Goal: Task Accomplishment & Management: Use online tool/utility

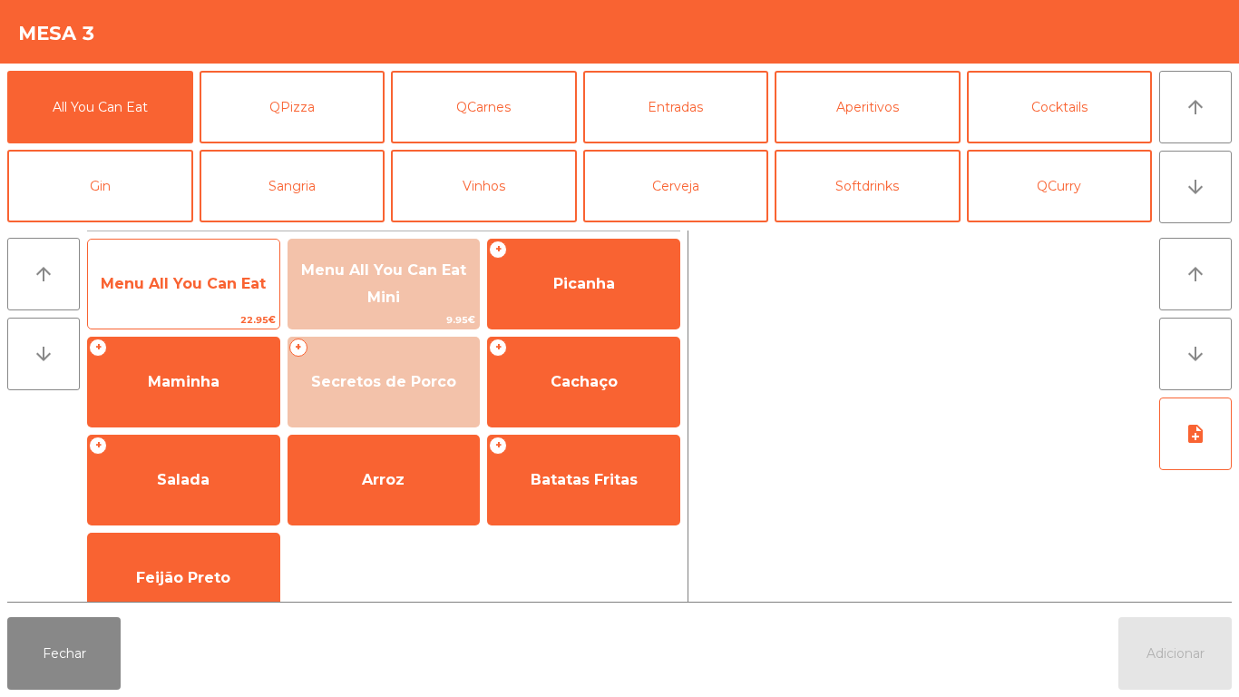
click at [225, 297] on span "Menu All You Can Eat" at bounding box center [183, 283] width 191 height 49
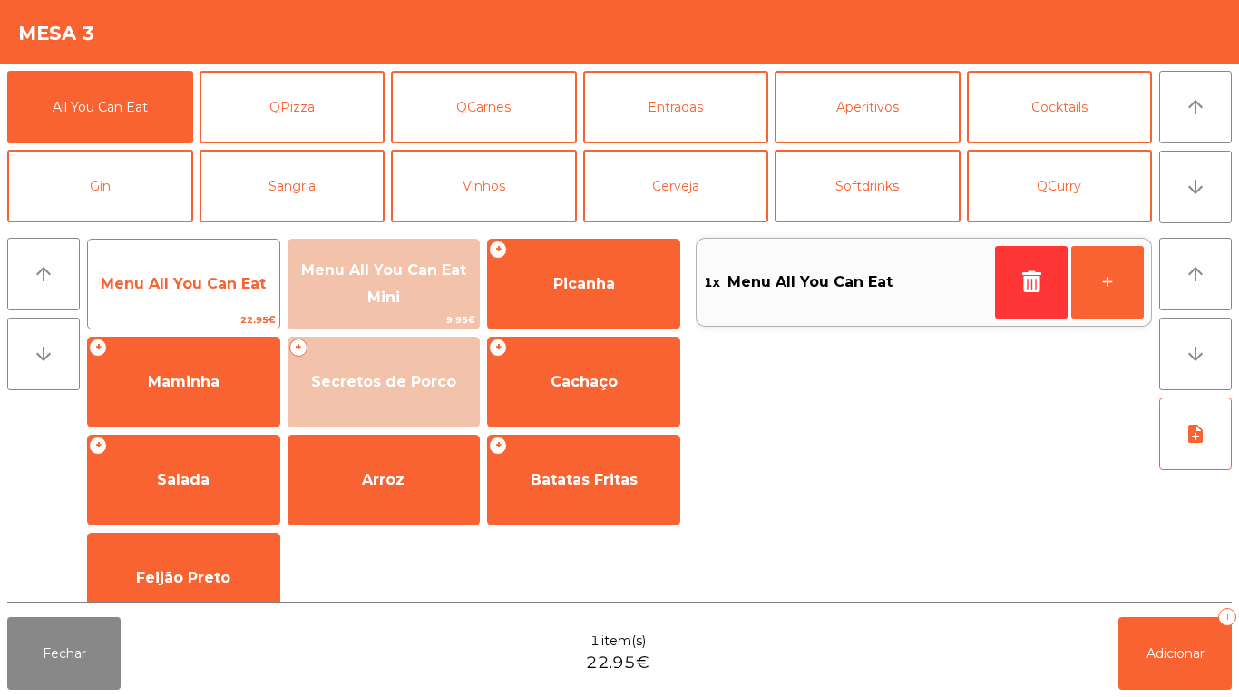
click at [230, 279] on span "Menu All You Can Eat" at bounding box center [183, 283] width 165 height 17
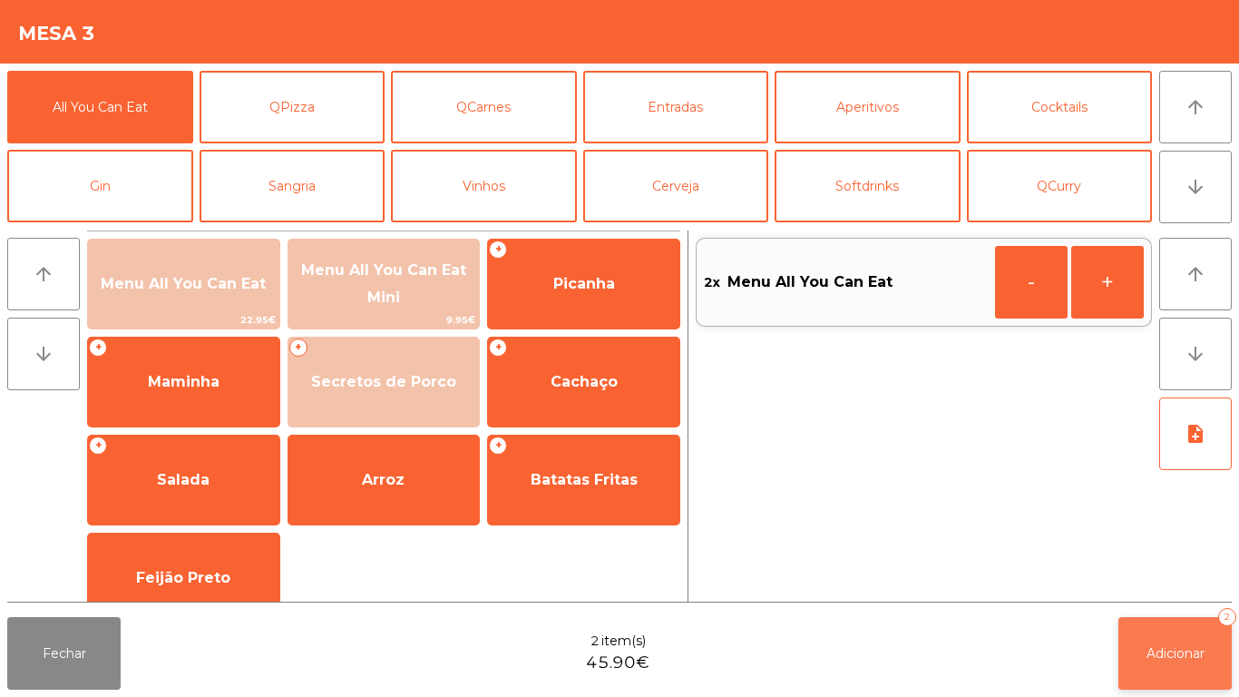
click at [1220, 631] on button "Adicionar 2" at bounding box center [1175, 653] width 113 height 73
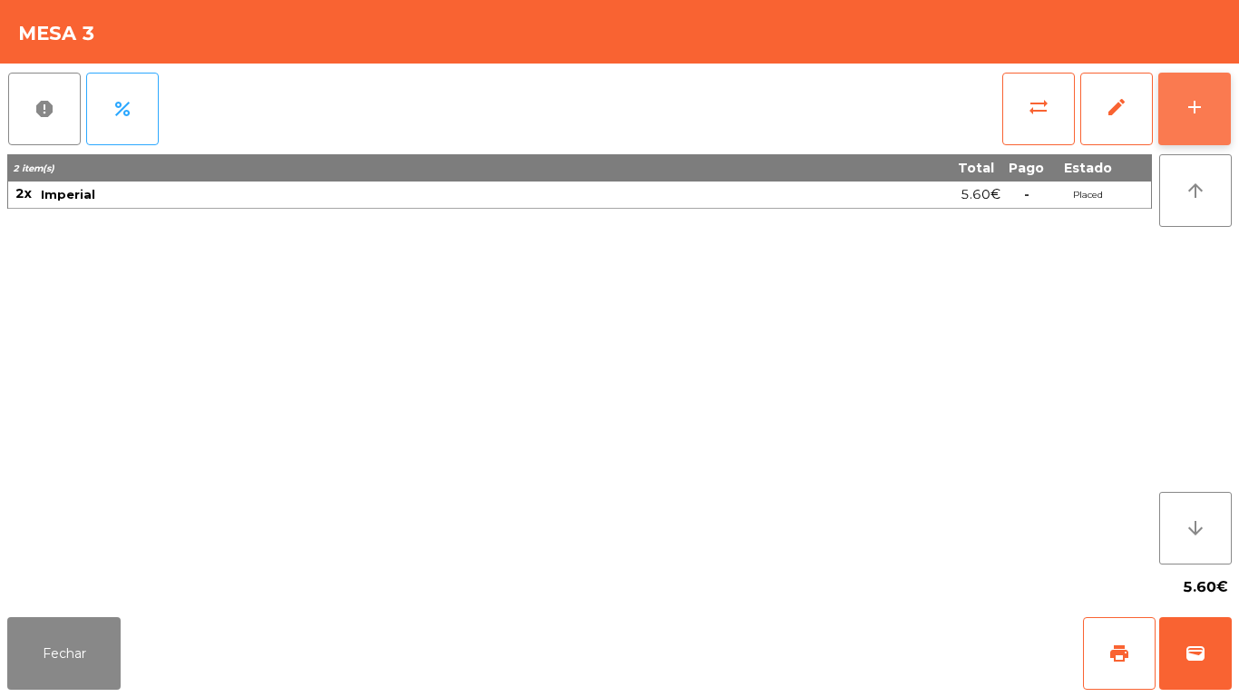
click at [1192, 105] on div "add" at bounding box center [1195, 107] width 22 height 22
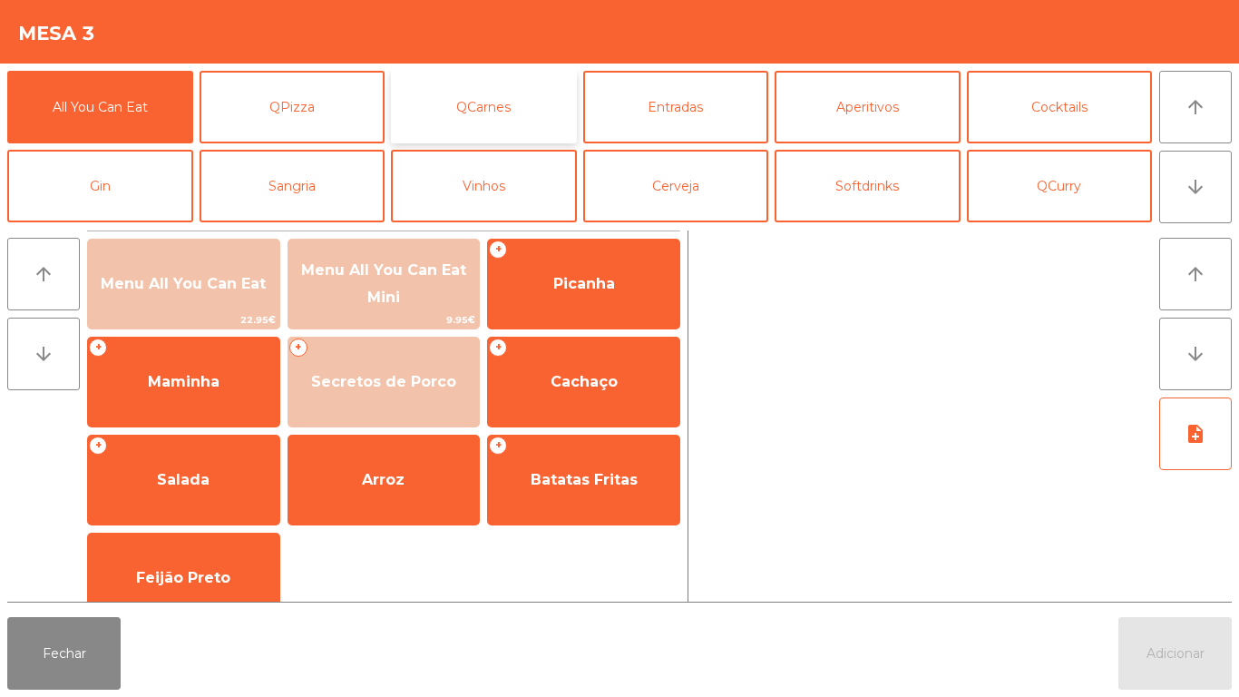
click at [476, 108] on button "QCarnes" at bounding box center [484, 107] width 186 height 73
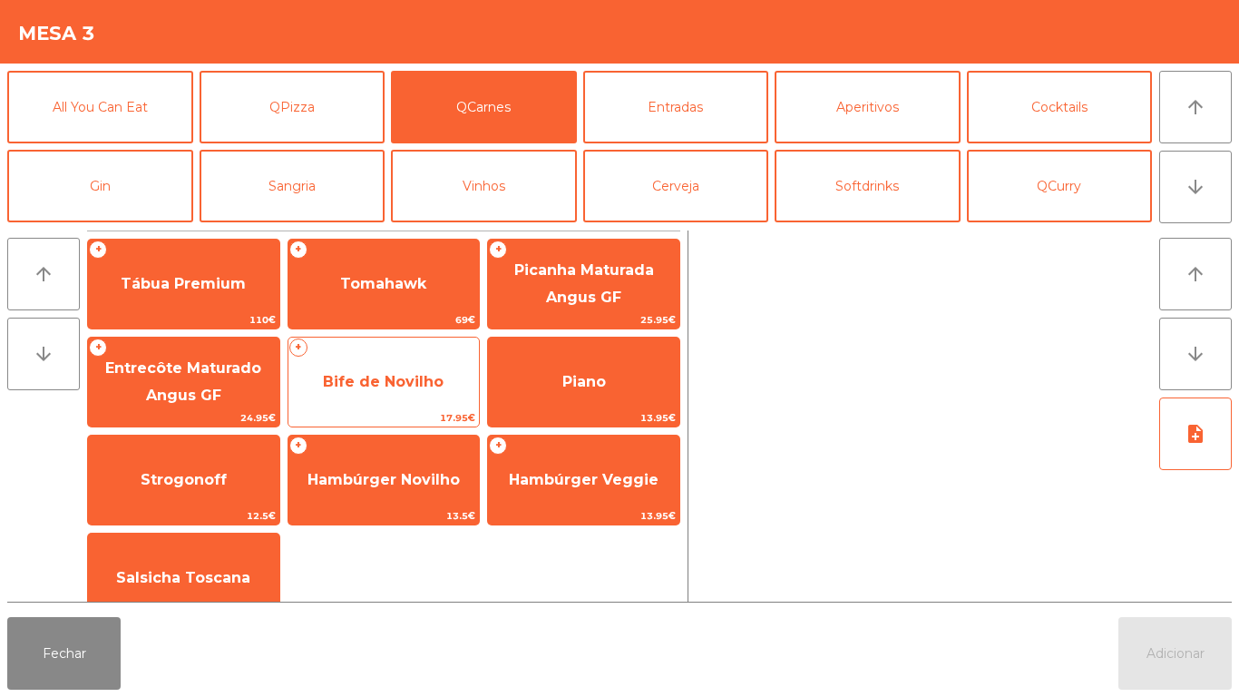
click at [403, 392] on span "Bife de Novilho" at bounding box center [384, 381] width 191 height 49
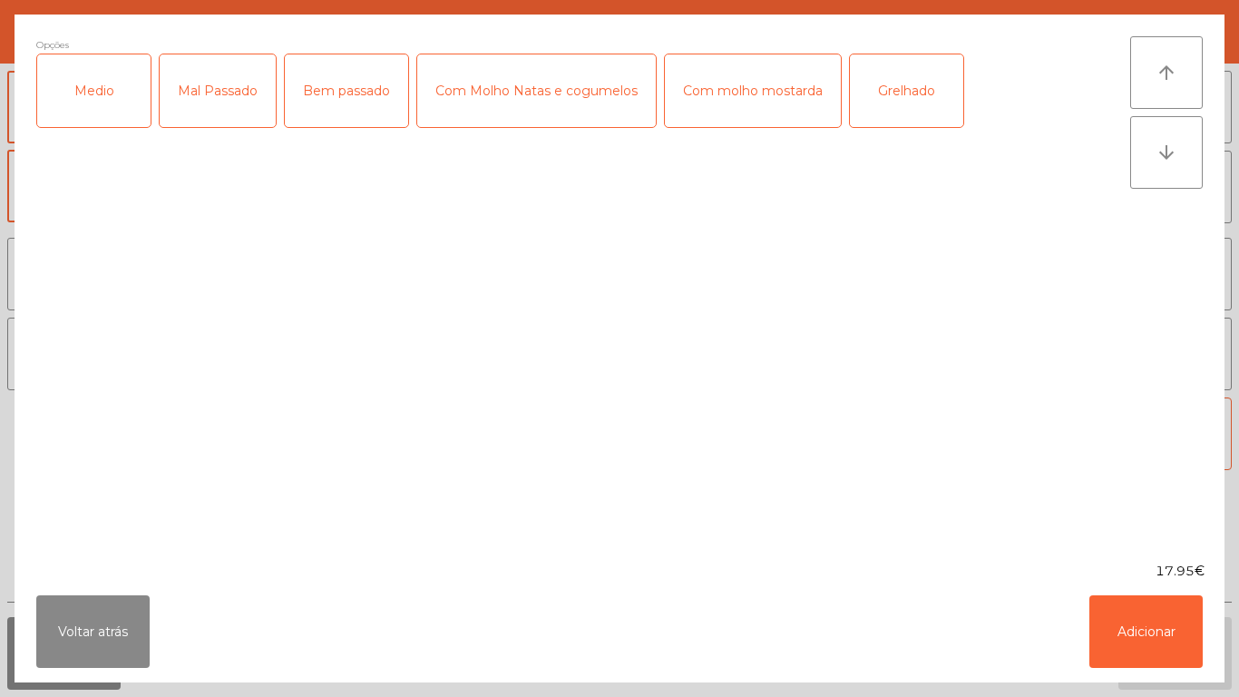
click at [107, 85] on div "Medio" at bounding box center [93, 90] width 113 height 73
click at [903, 82] on div "Grelhado" at bounding box center [906, 90] width 113 height 73
click at [1163, 633] on button "Adicionar" at bounding box center [1146, 631] width 113 height 73
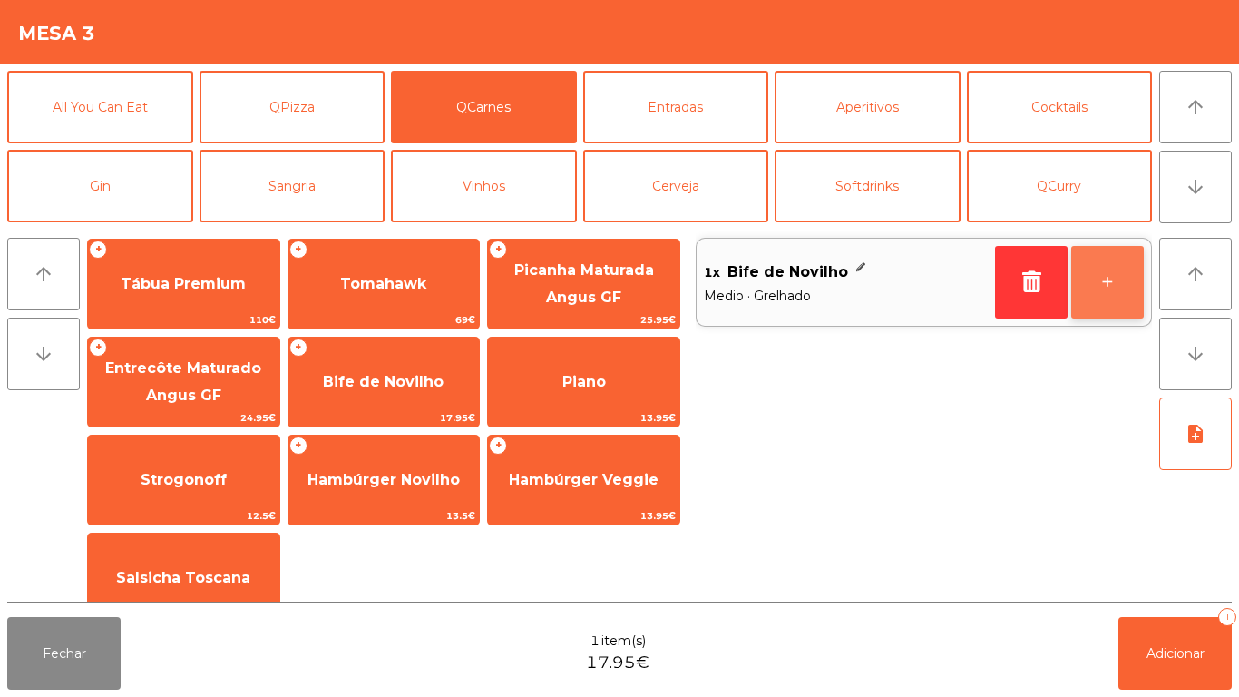
click at [1098, 291] on button "+" at bounding box center [1107, 282] width 73 height 73
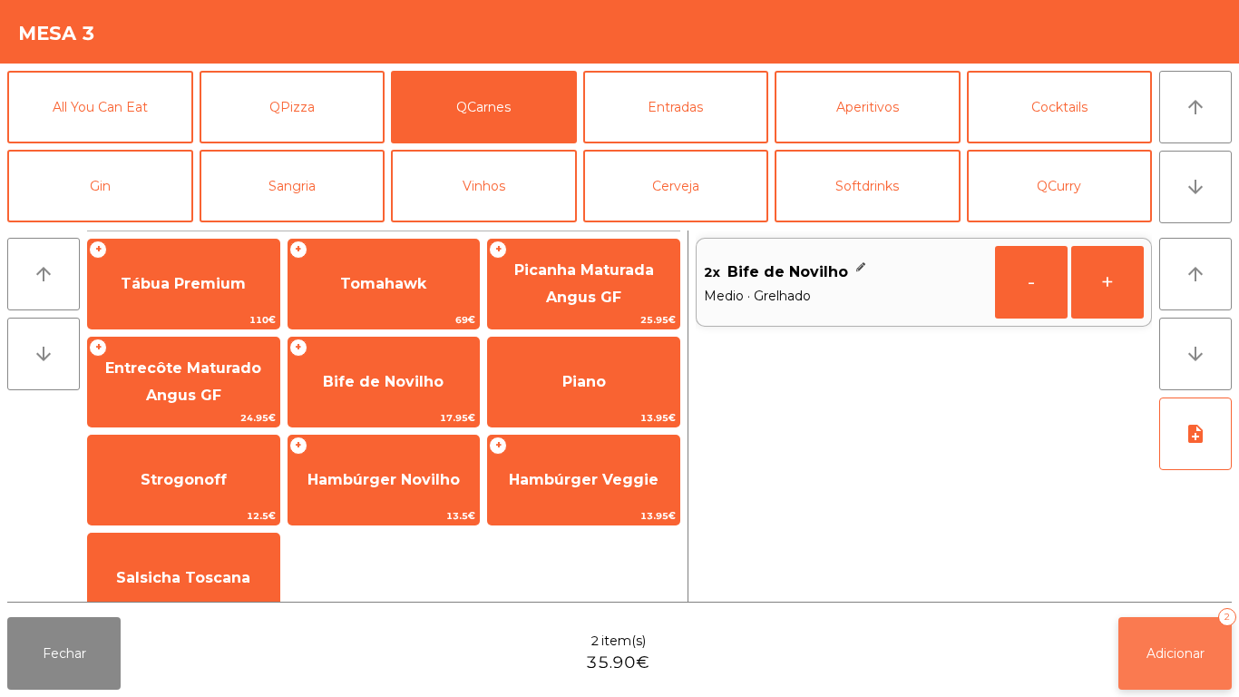
click at [1179, 660] on span "Adicionar" at bounding box center [1176, 653] width 58 height 16
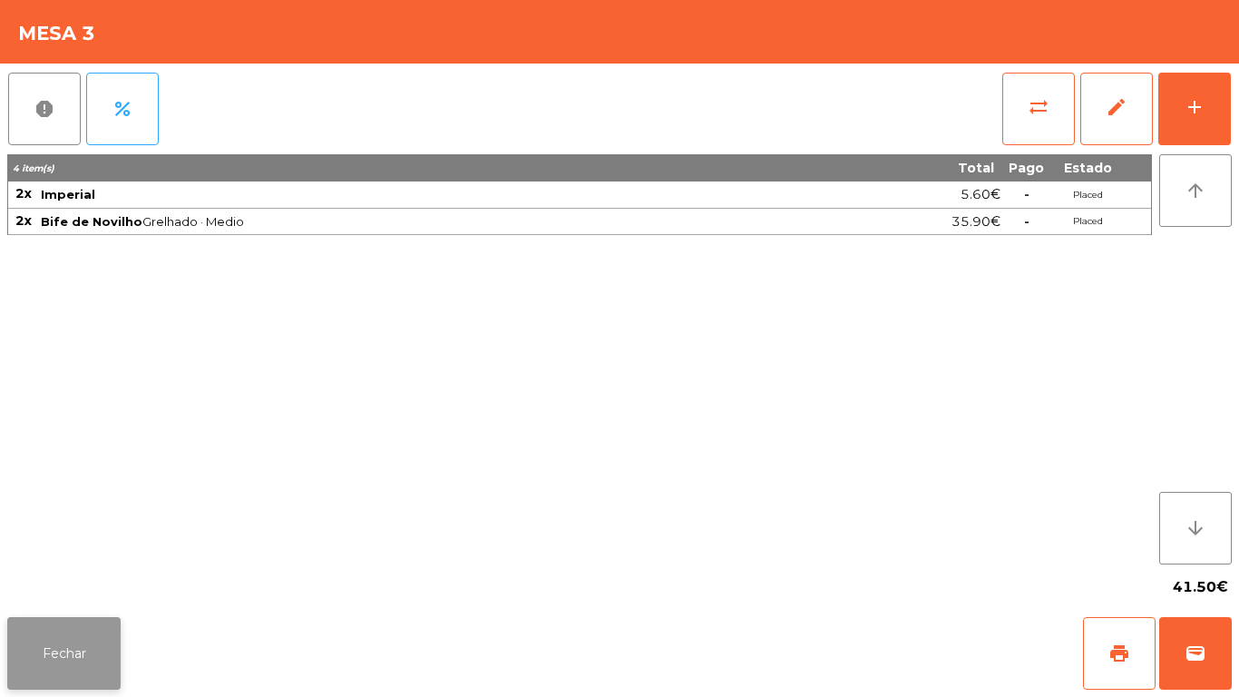
click at [53, 630] on button "Fechar" at bounding box center [63, 653] width 113 height 73
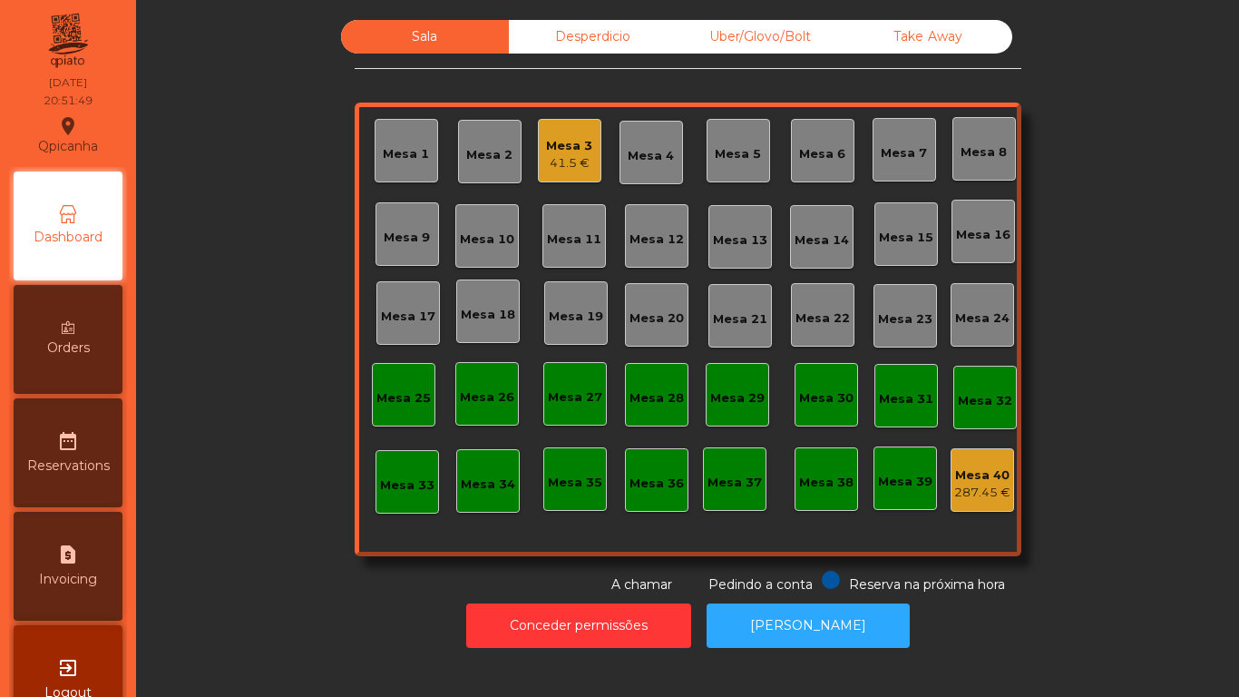
click at [607, 43] on div "Desperdicio" at bounding box center [593, 37] width 168 height 34
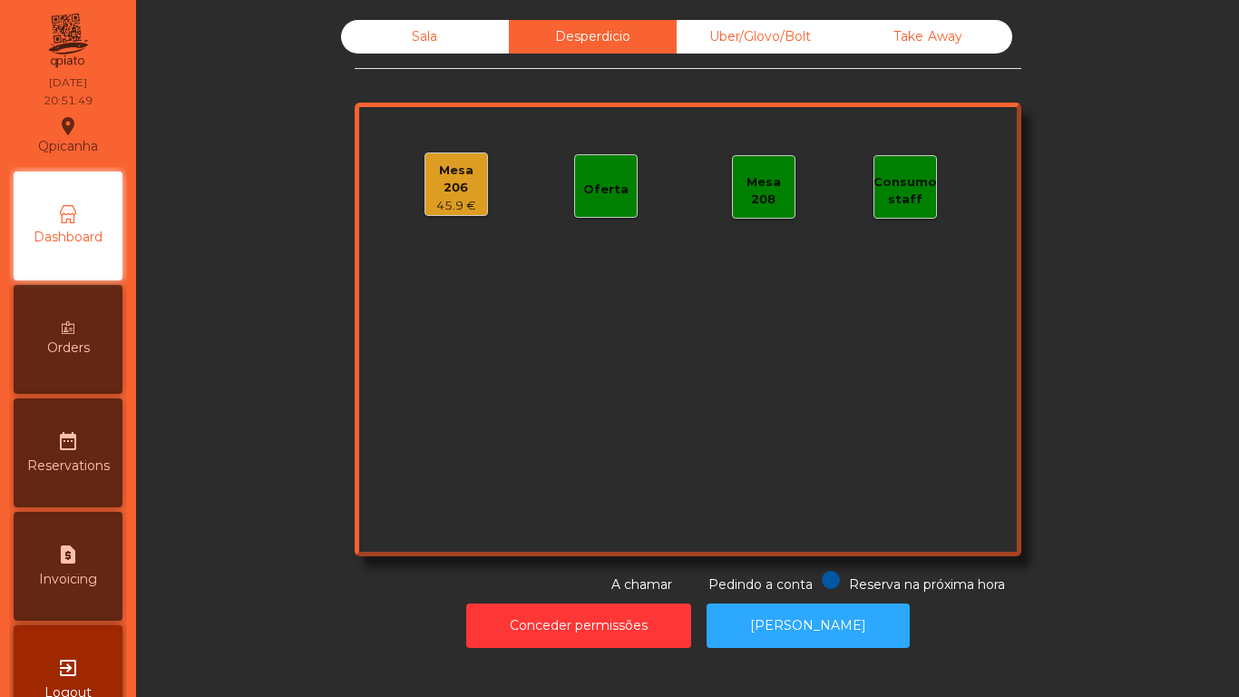
click at [453, 197] on div "45.9 €" at bounding box center [456, 206] width 62 height 18
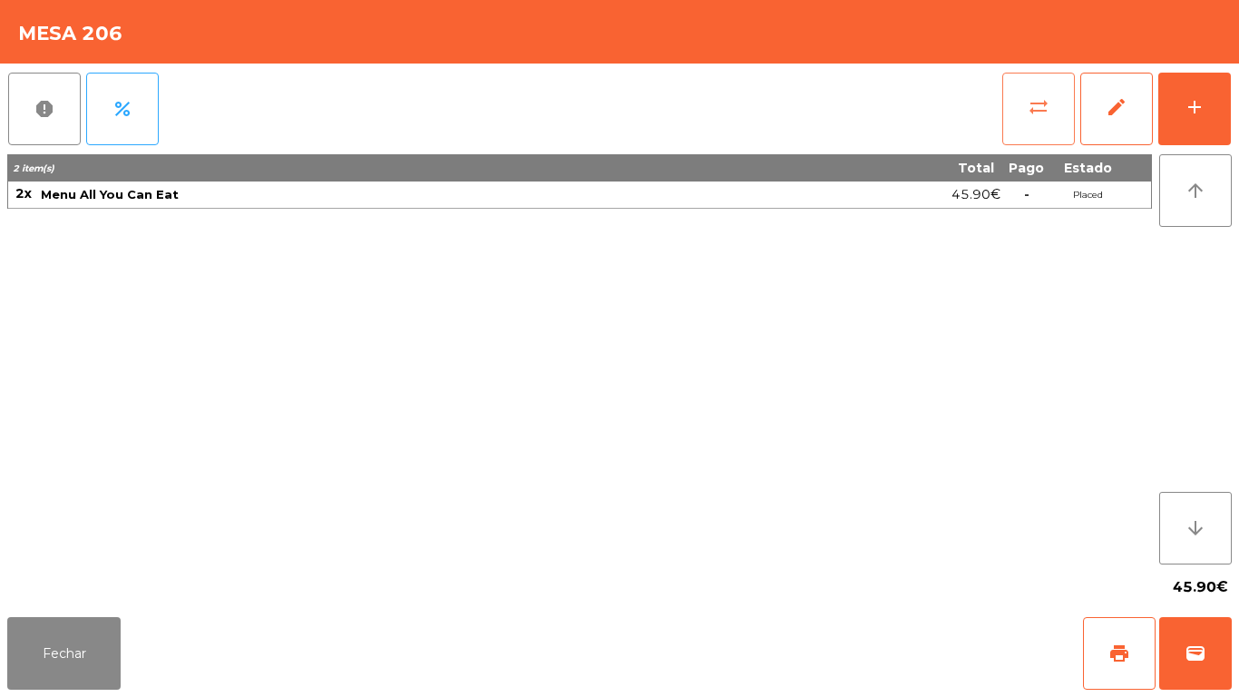
click at [1052, 111] on button "sync_alt" at bounding box center [1038, 109] width 73 height 73
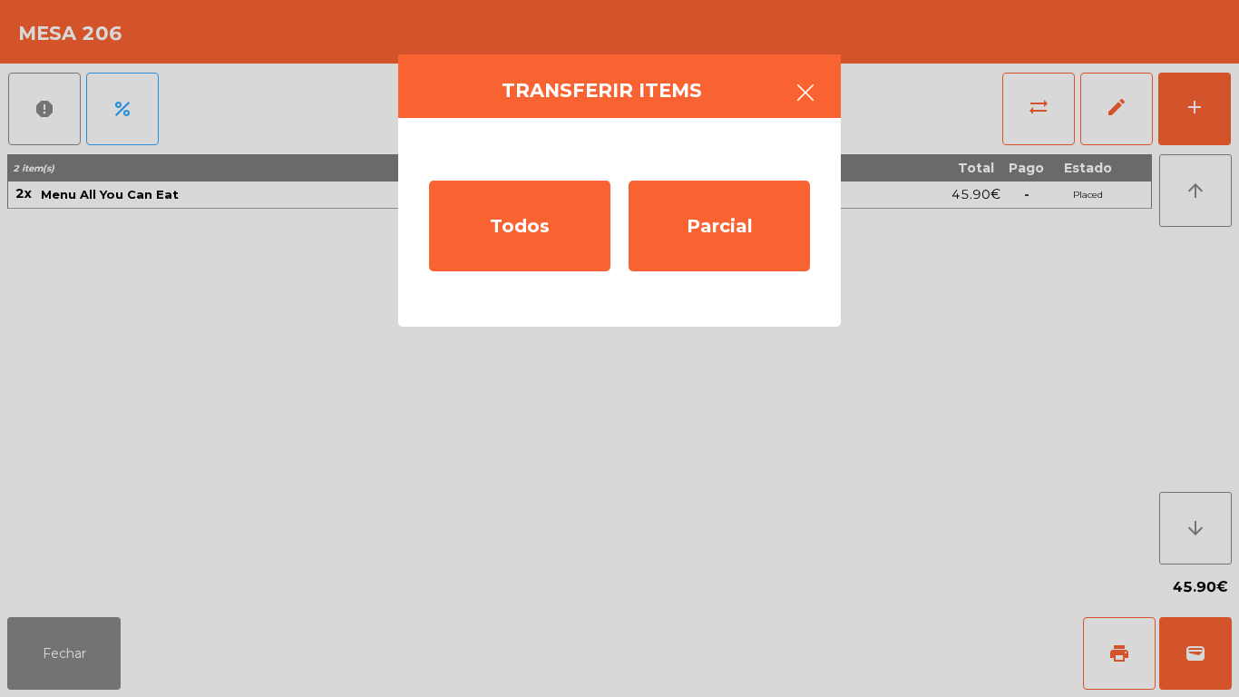
click at [803, 89] on icon "button" at bounding box center [806, 93] width 22 height 22
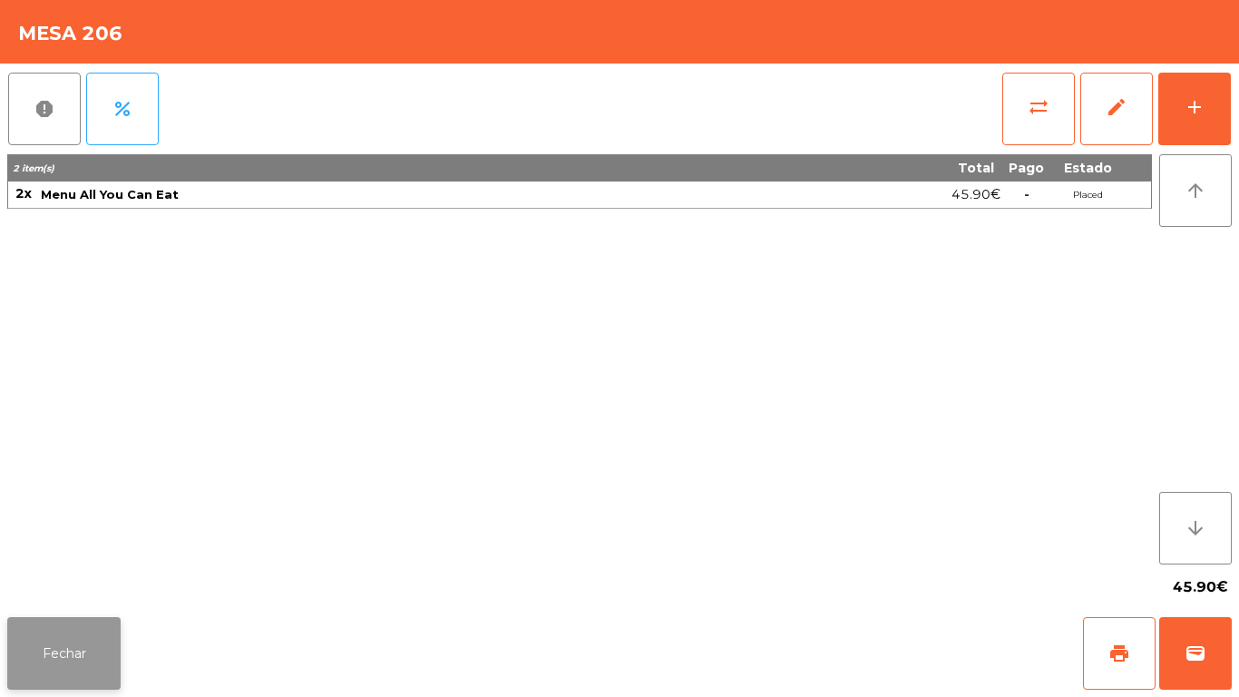
click at [96, 650] on button "Fechar" at bounding box center [63, 653] width 113 height 73
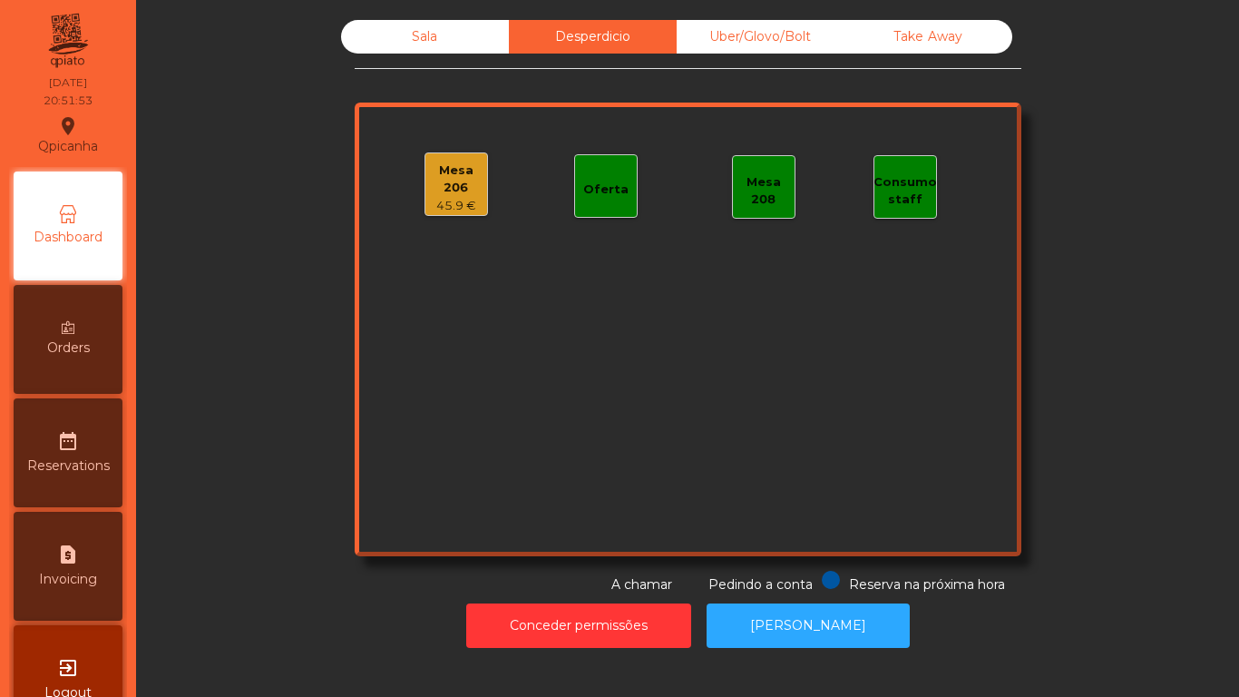
click at [443, 51] on div "Sala" at bounding box center [425, 37] width 168 height 34
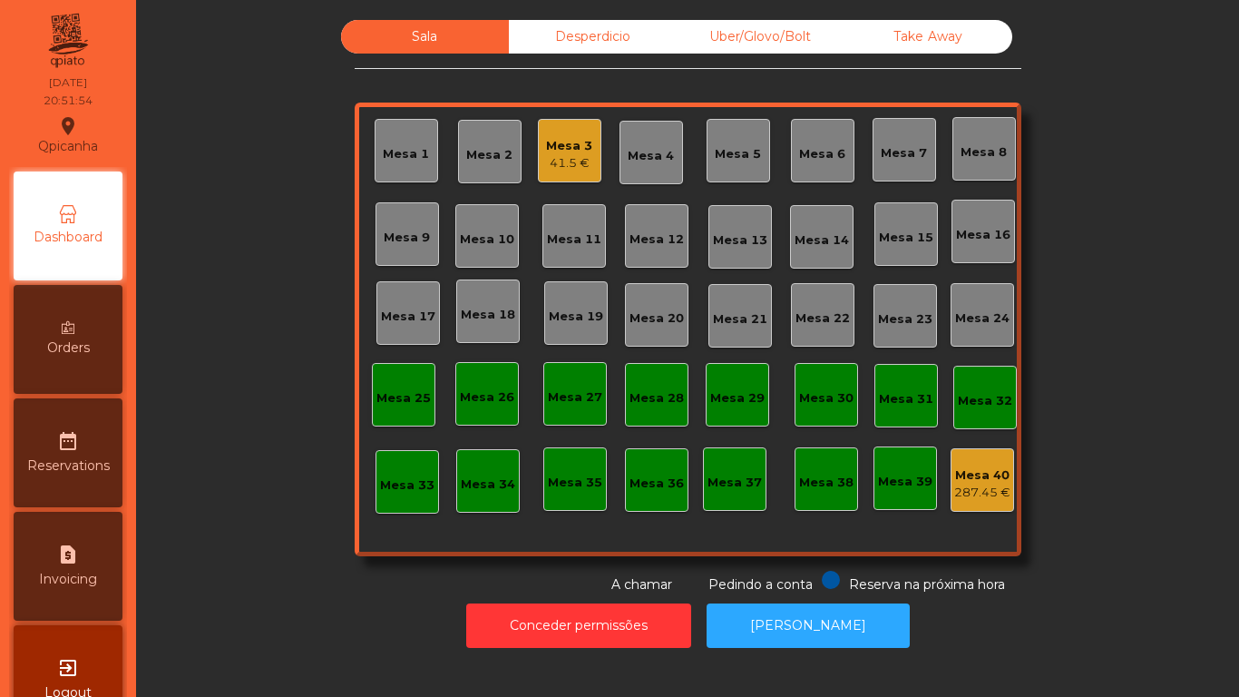
click at [484, 154] on div "Mesa 2" at bounding box center [489, 155] width 46 height 18
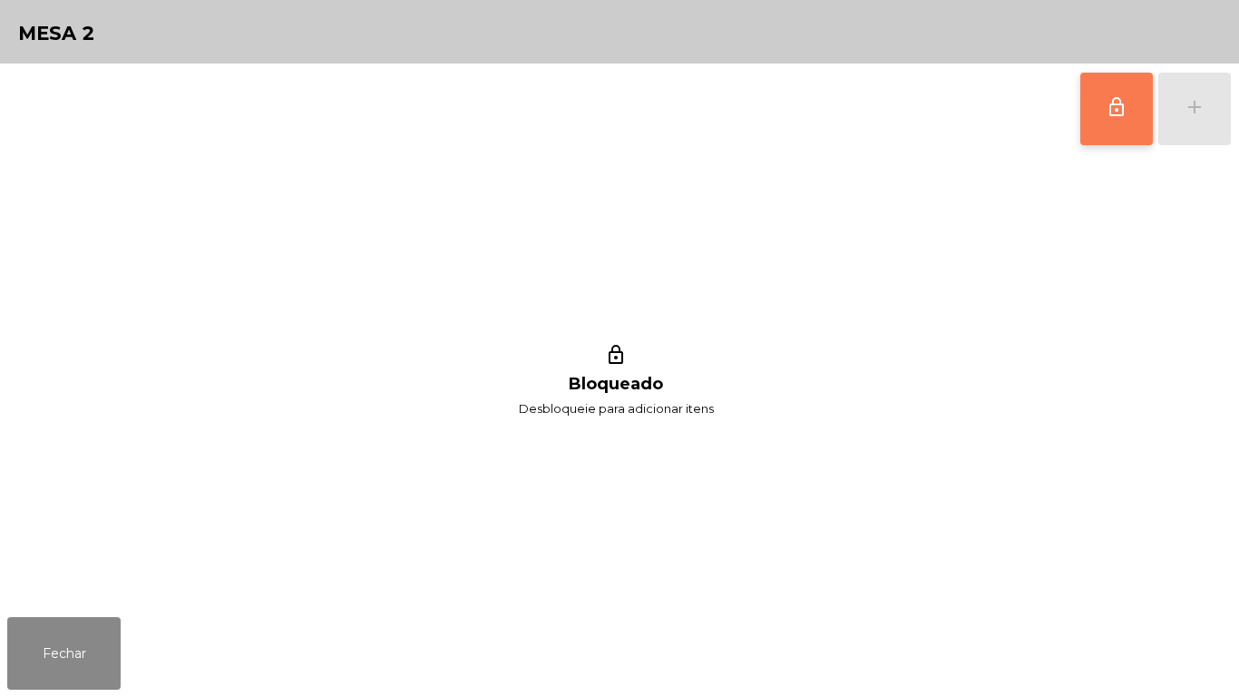
click at [1111, 108] on span "lock_outline" at bounding box center [1117, 107] width 22 height 22
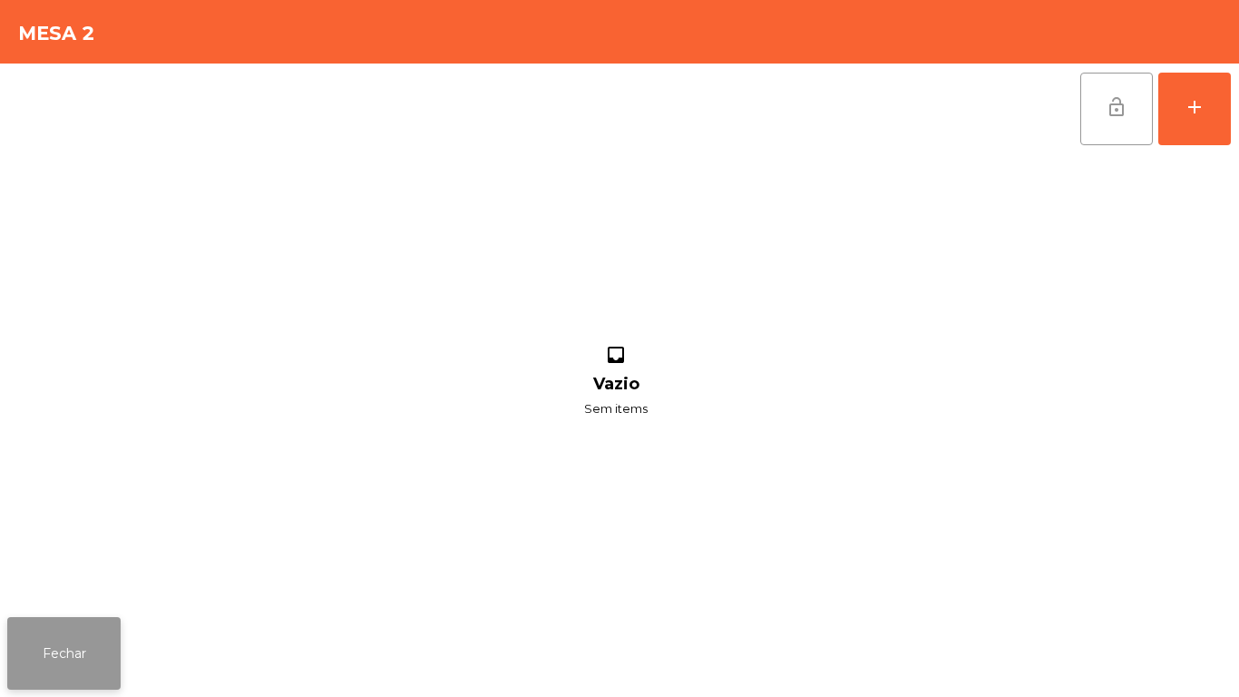
click at [65, 635] on button "Fechar" at bounding box center [63, 653] width 113 height 73
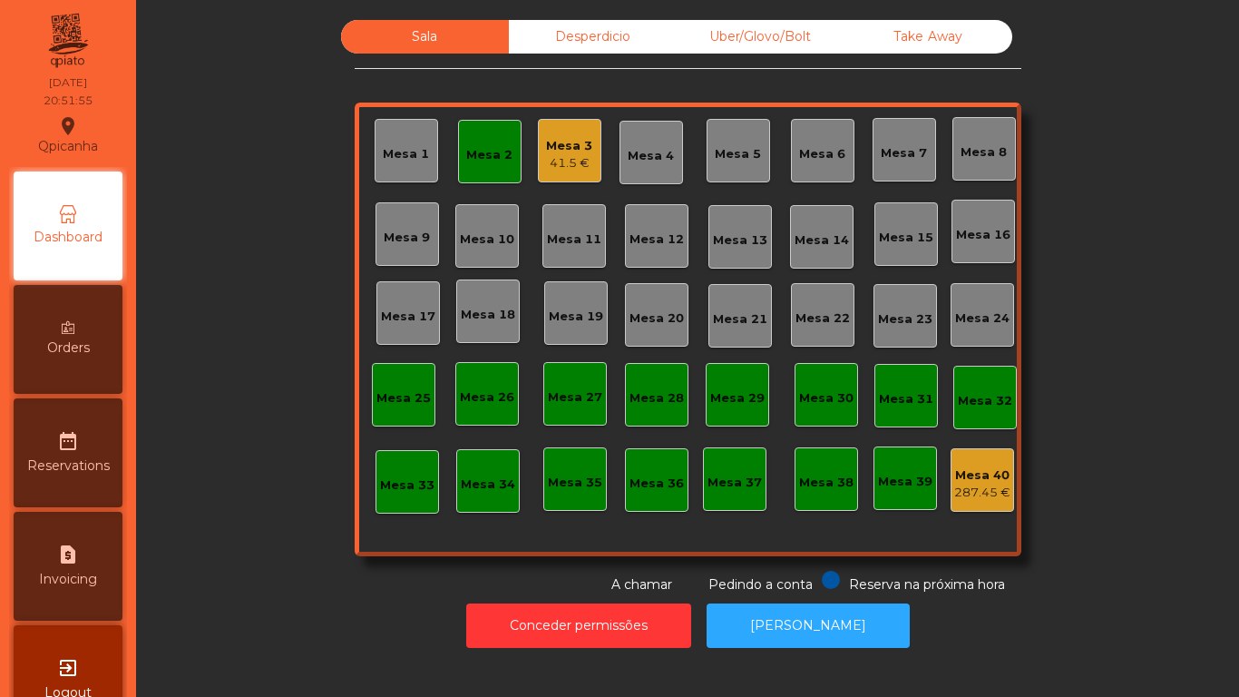
click at [576, 49] on div "Desperdicio" at bounding box center [593, 37] width 168 height 34
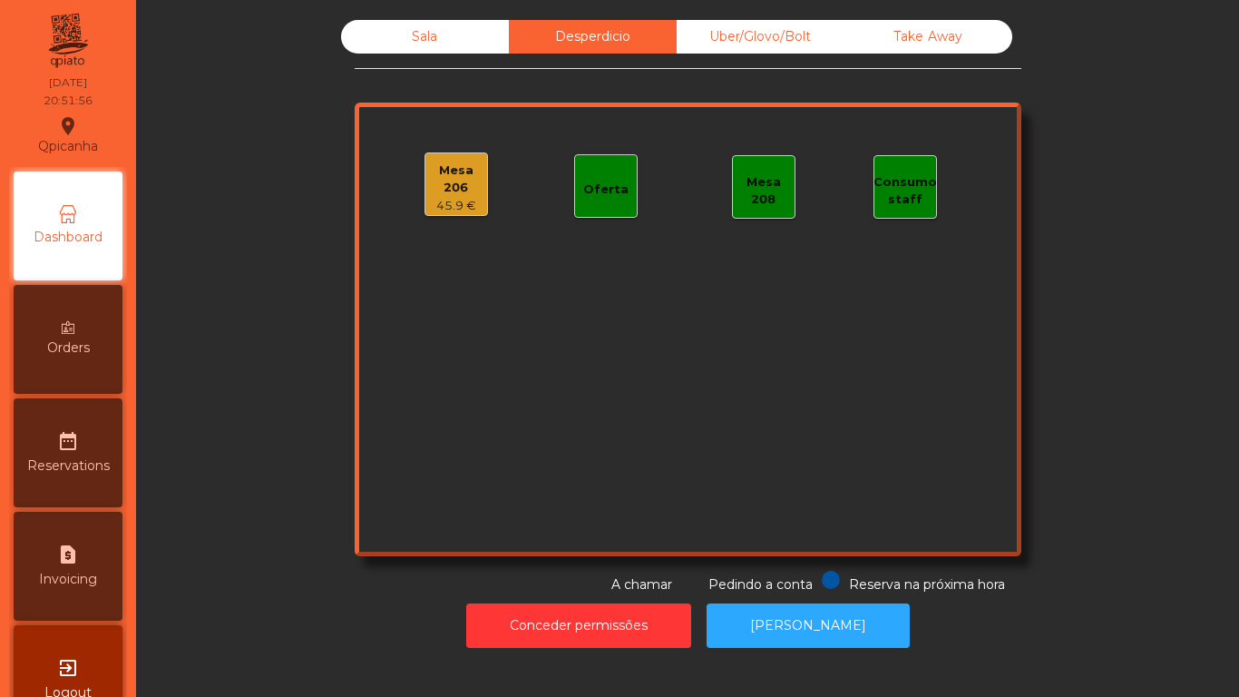
click at [452, 185] on div "Mesa 206" at bounding box center [456, 178] width 62 height 35
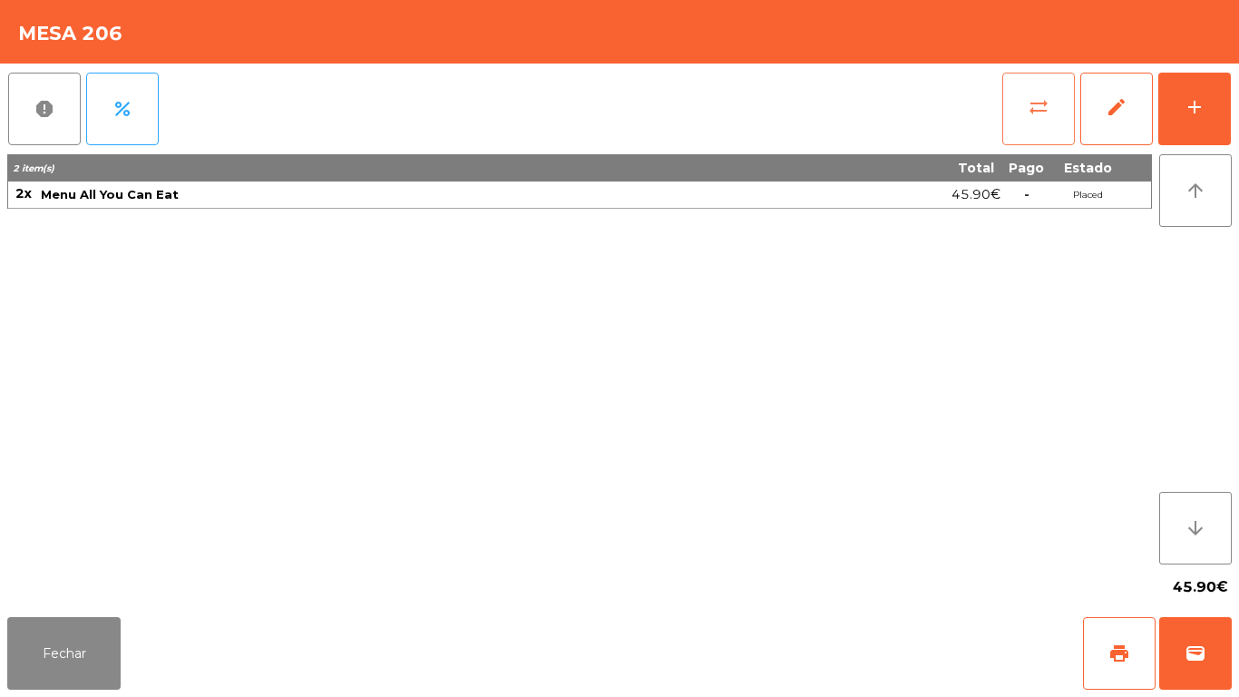
click at [1022, 107] on button "sync_alt" at bounding box center [1038, 109] width 73 height 73
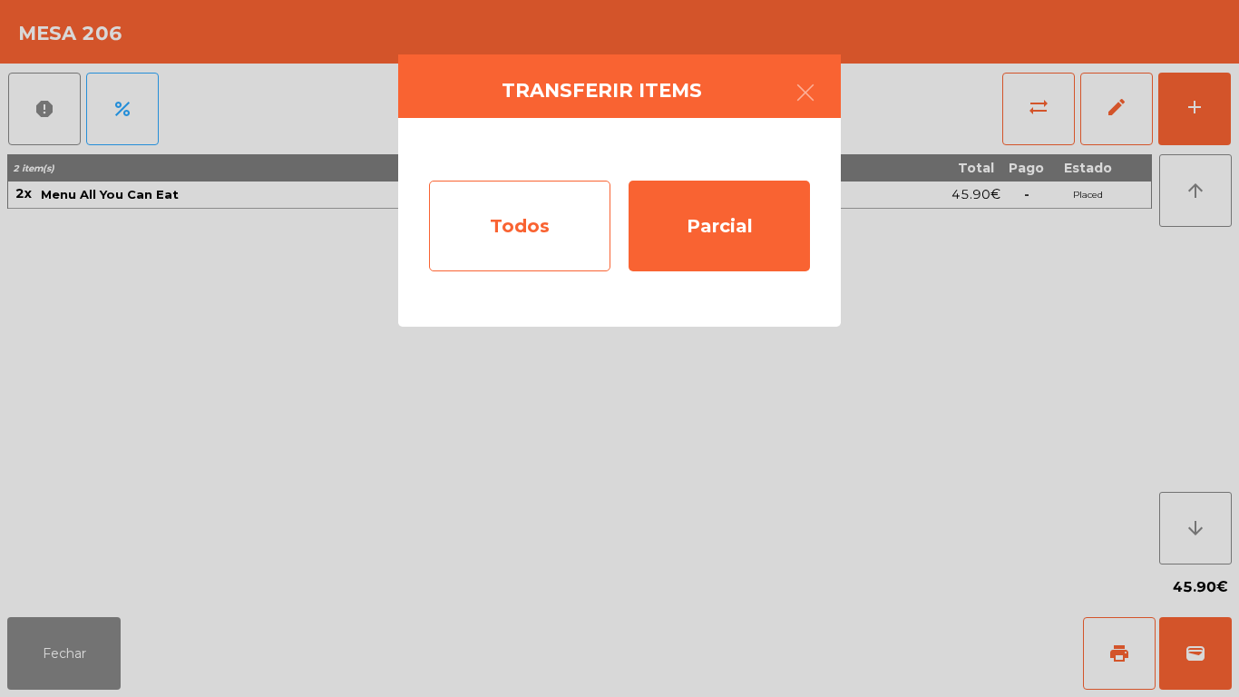
click at [528, 222] on div "Todos" at bounding box center [519, 226] width 181 height 91
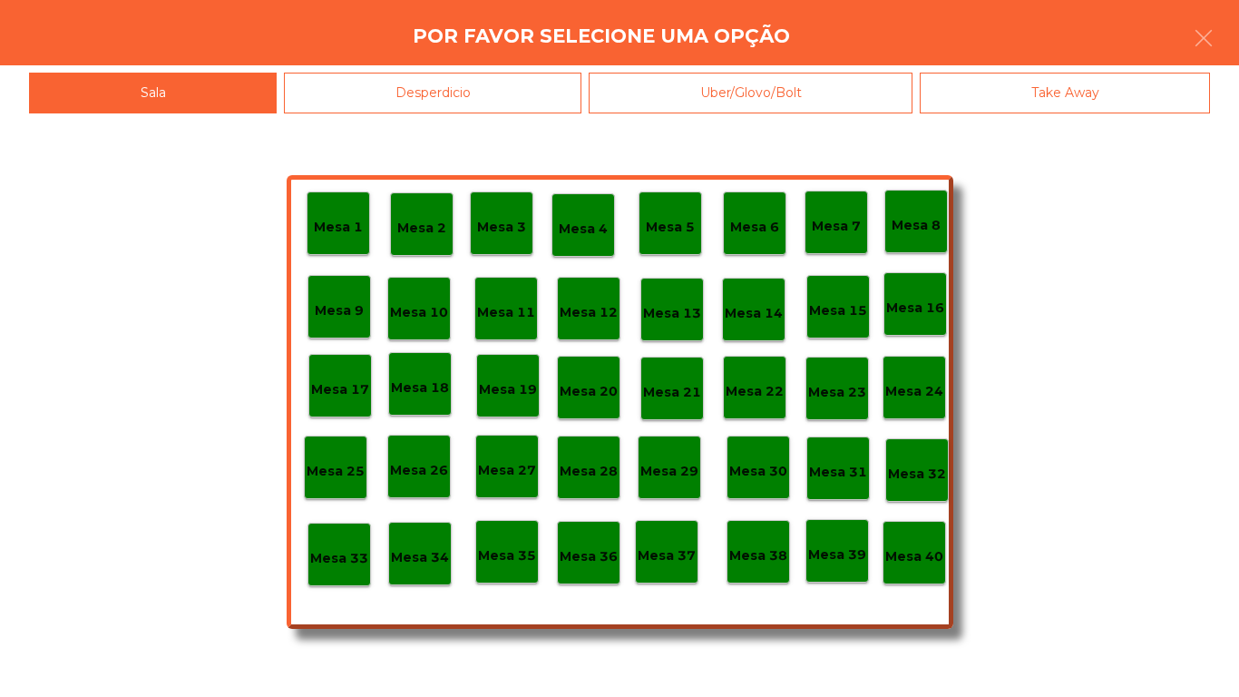
click at [430, 220] on p "Mesa 2" at bounding box center [421, 228] width 49 height 21
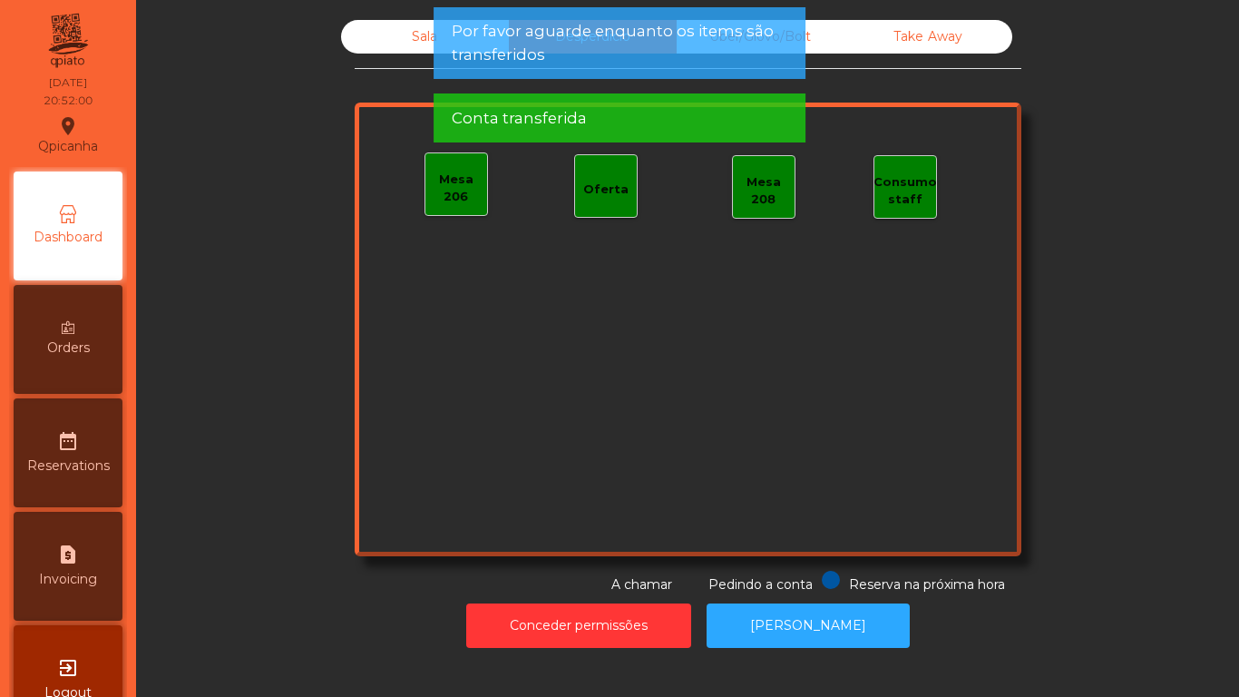
click at [398, 45] on div "Sala" at bounding box center [425, 37] width 168 height 34
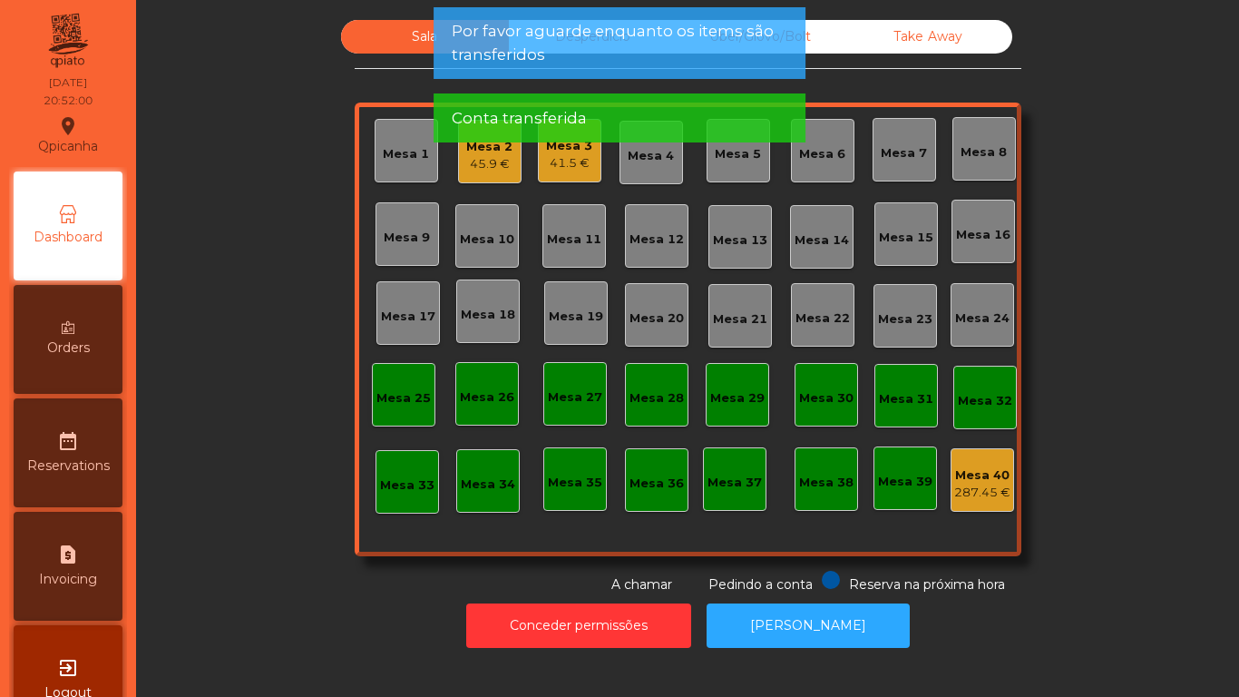
click at [492, 164] on div "45.9 €" at bounding box center [489, 164] width 46 height 18
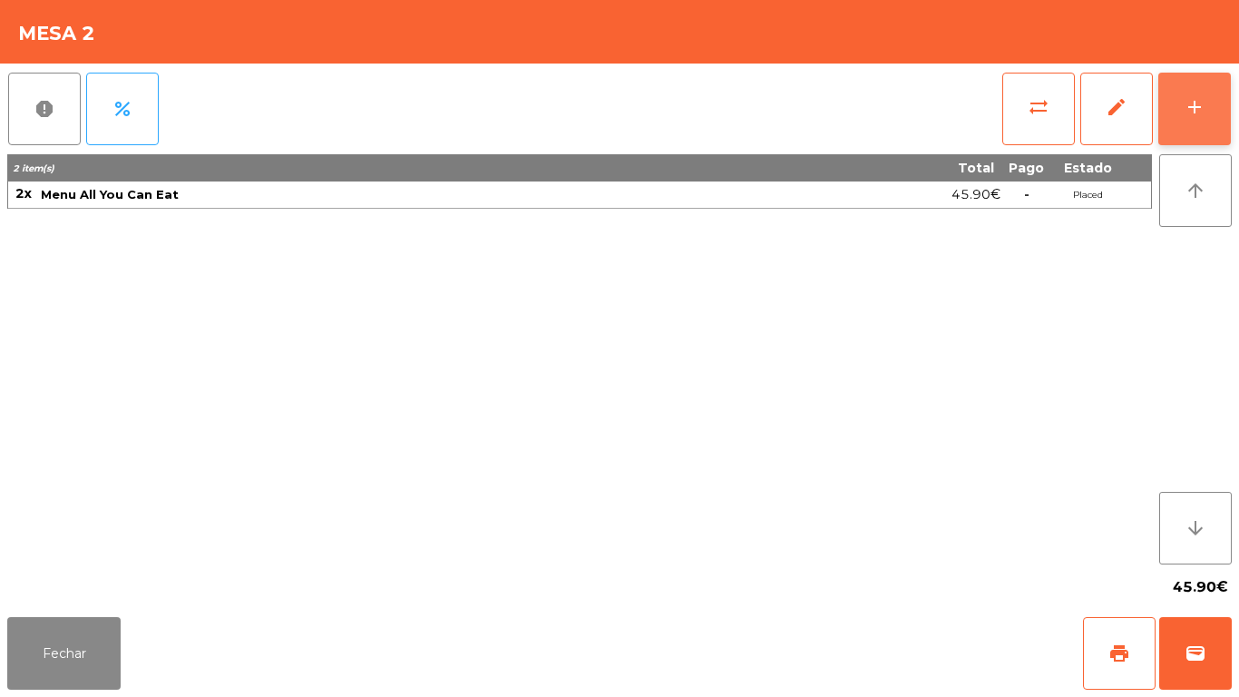
click at [1172, 108] on button "add" at bounding box center [1195, 109] width 73 height 73
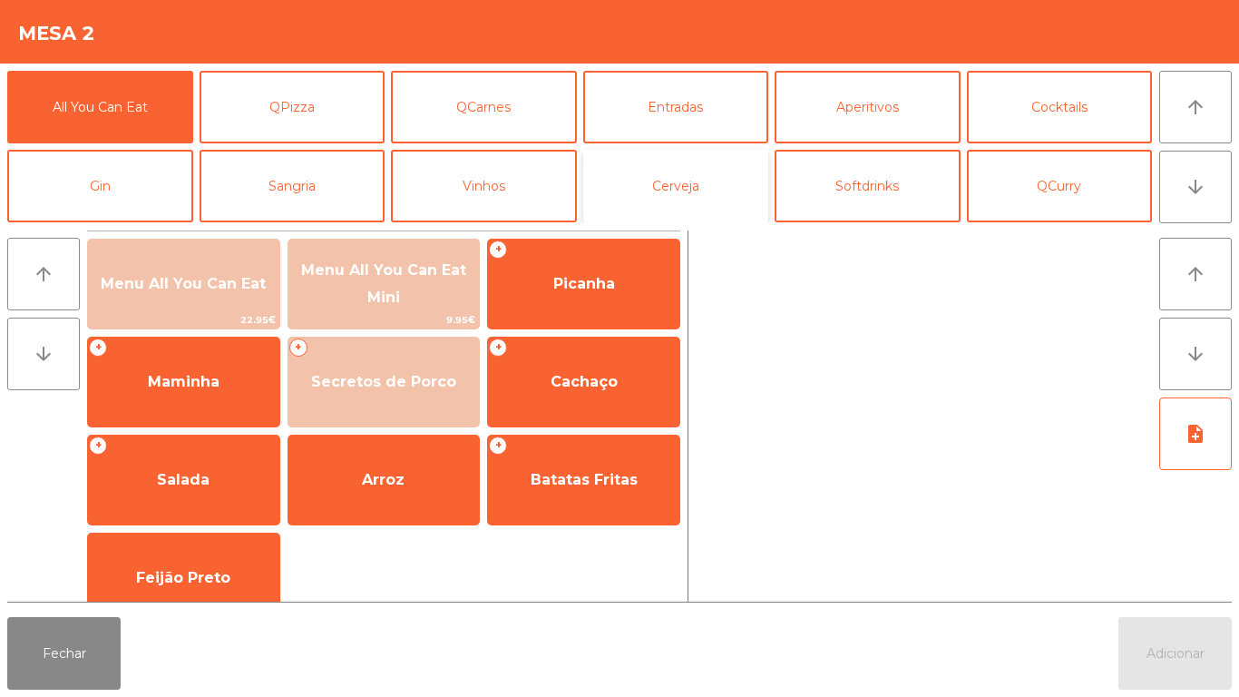
click at [695, 195] on button "Cerveja" at bounding box center [676, 186] width 186 height 73
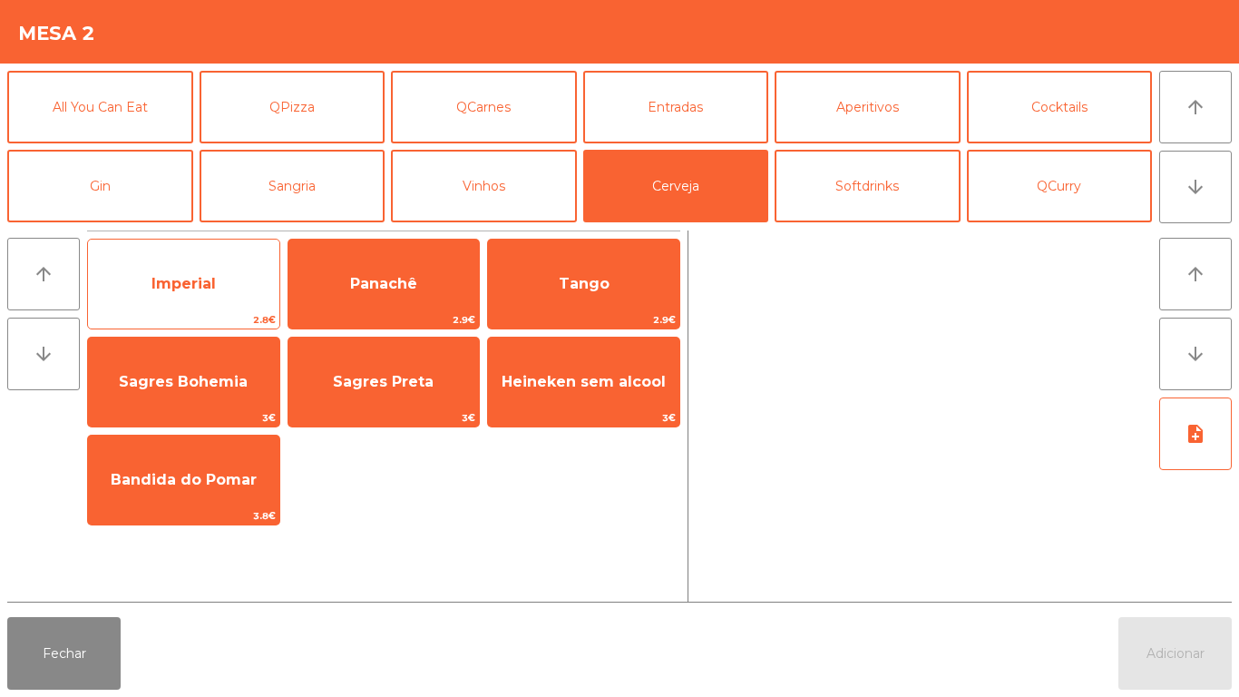
click at [185, 301] on span "Imperial" at bounding box center [183, 283] width 191 height 49
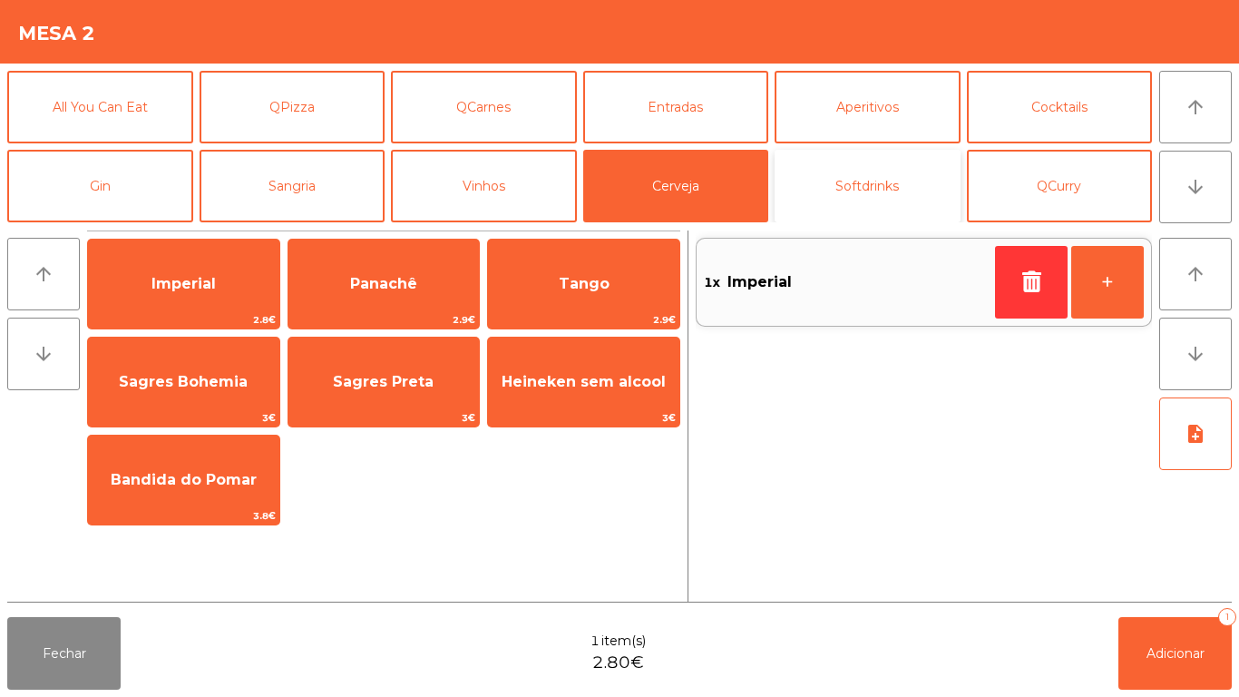
click at [833, 180] on button "Softdrinks" at bounding box center [868, 186] width 186 height 73
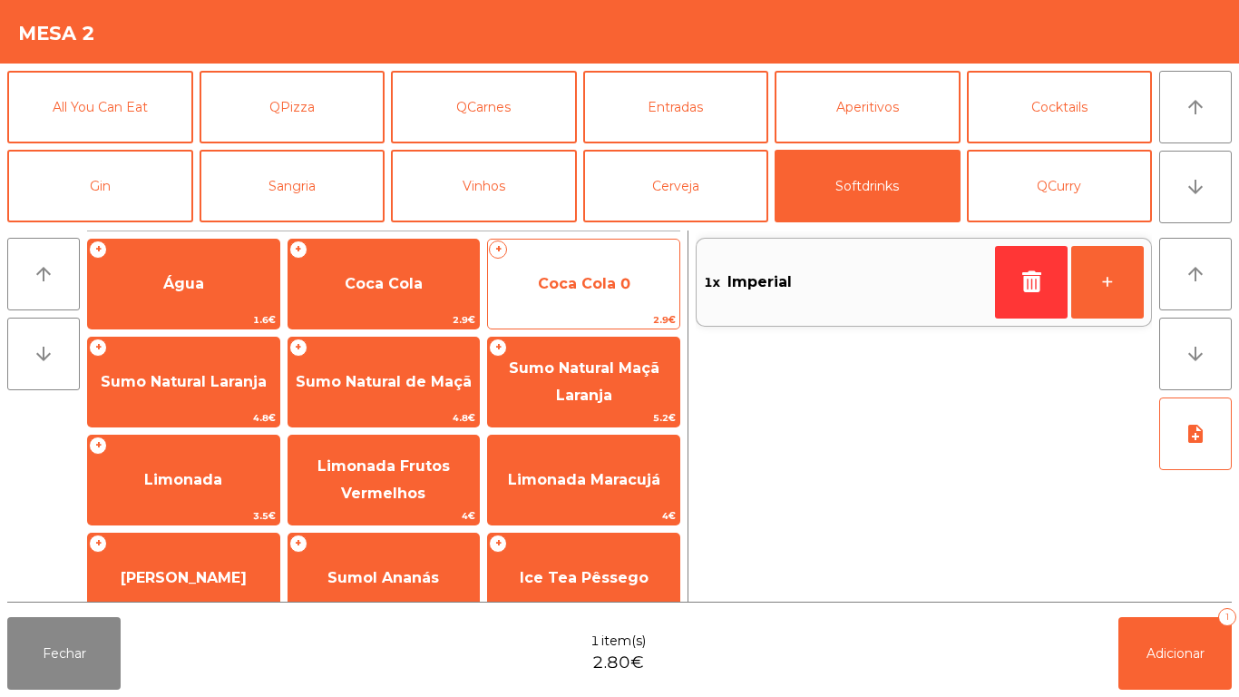
click at [578, 286] on span "Coca Cola 0" at bounding box center [584, 283] width 93 height 17
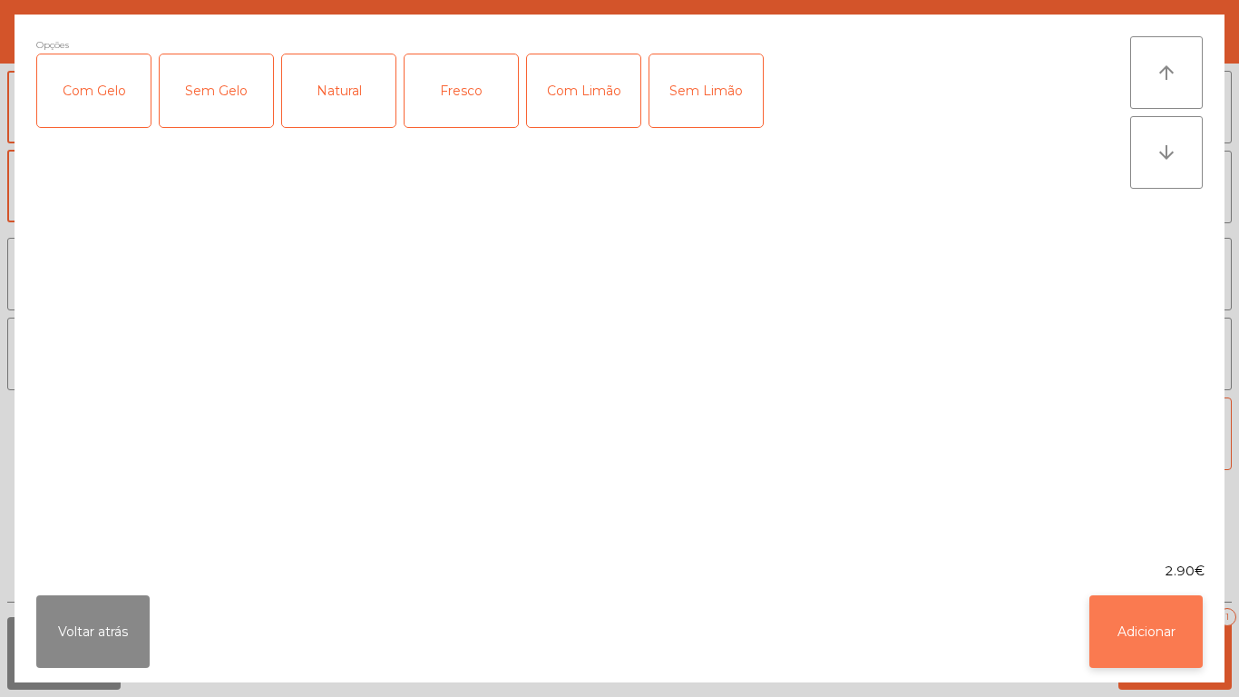
click at [1156, 614] on button "Adicionar" at bounding box center [1146, 631] width 113 height 73
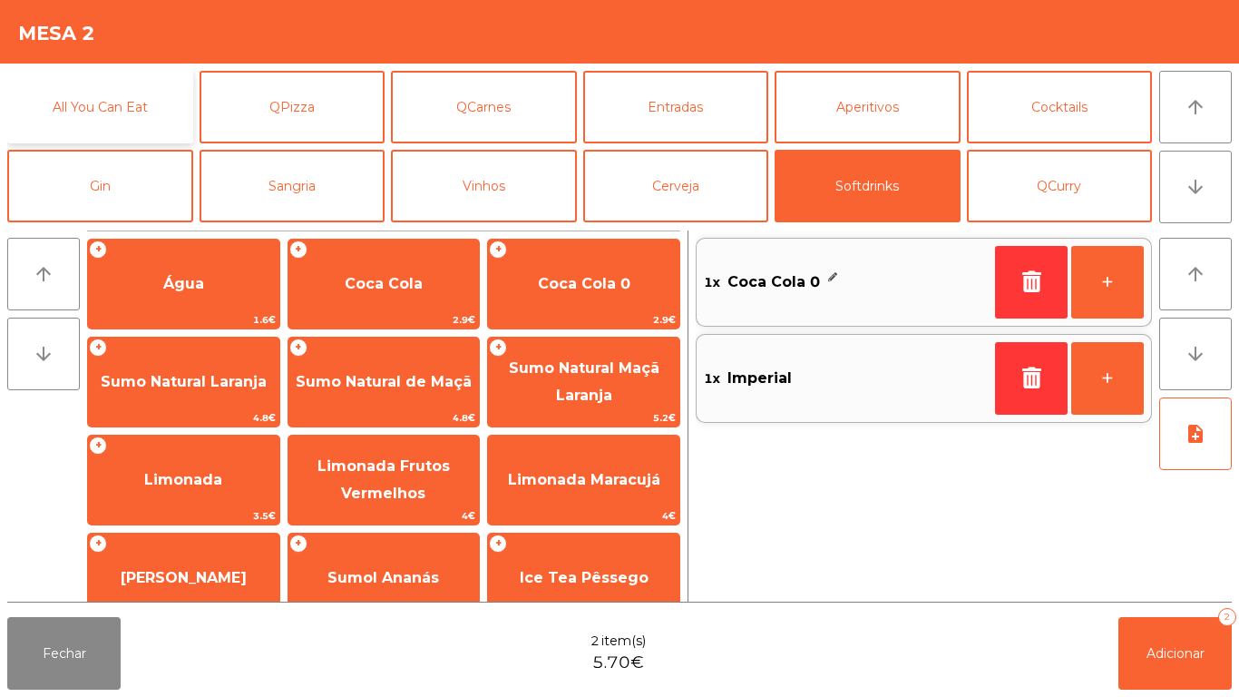
click at [117, 122] on button "All You Can Eat" at bounding box center [100, 107] width 186 height 73
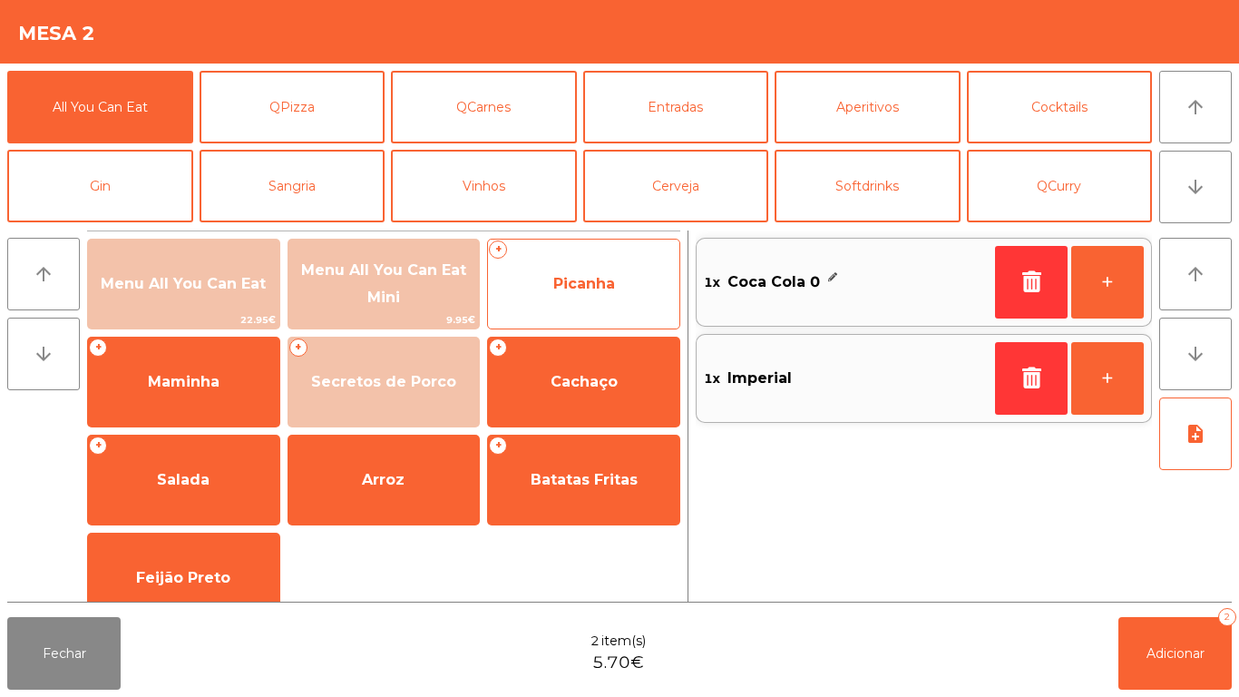
click at [617, 281] on span "Picanha" at bounding box center [583, 283] width 191 height 49
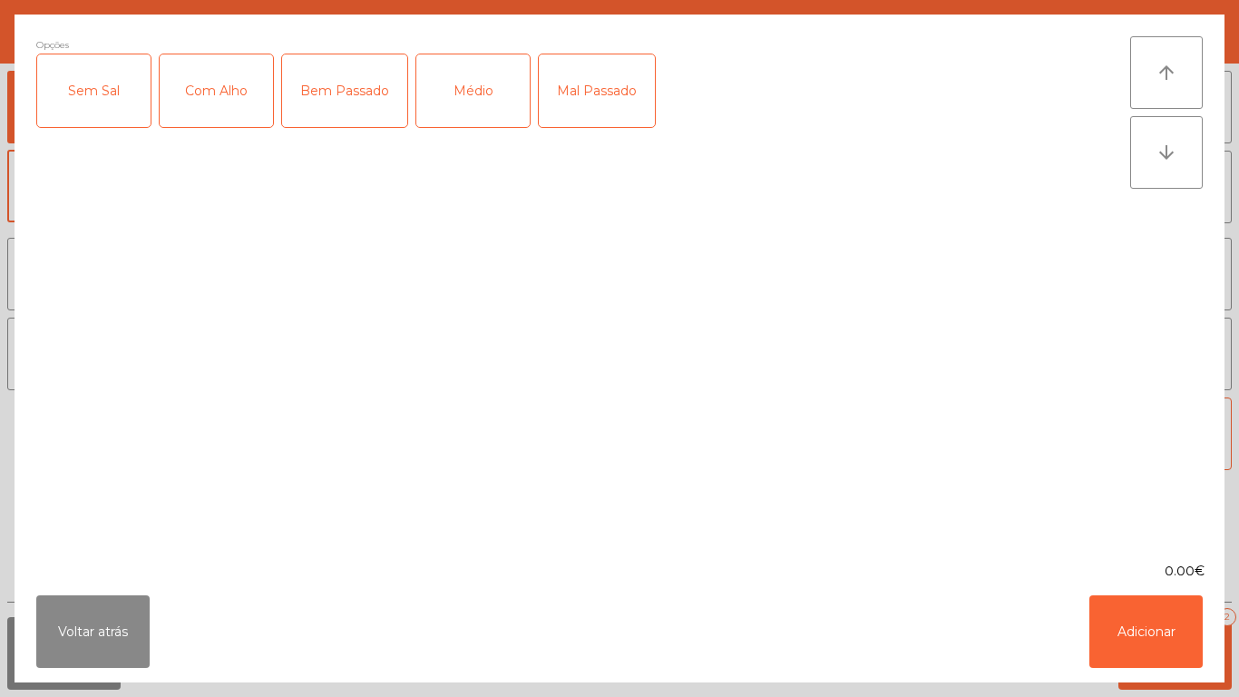
click at [480, 103] on div "Médio" at bounding box center [472, 90] width 113 height 73
click at [197, 109] on div "Com Alho" at bounding box center [216, 90] width 113 height 73
click at [1130, 621] on button "Adicionar" at bounding box center [1146, 631] width 113 height 73
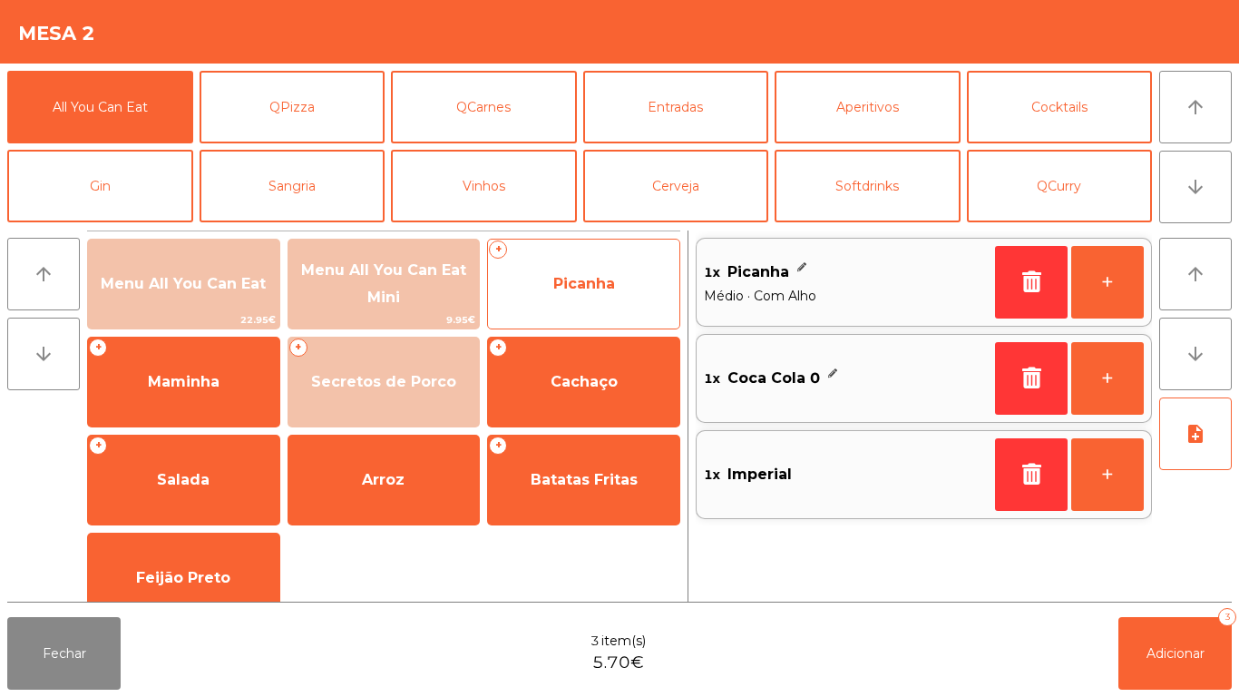
click at [606, 295] on span "Picanha" at bounding box center [583, 283] width 191 height 49
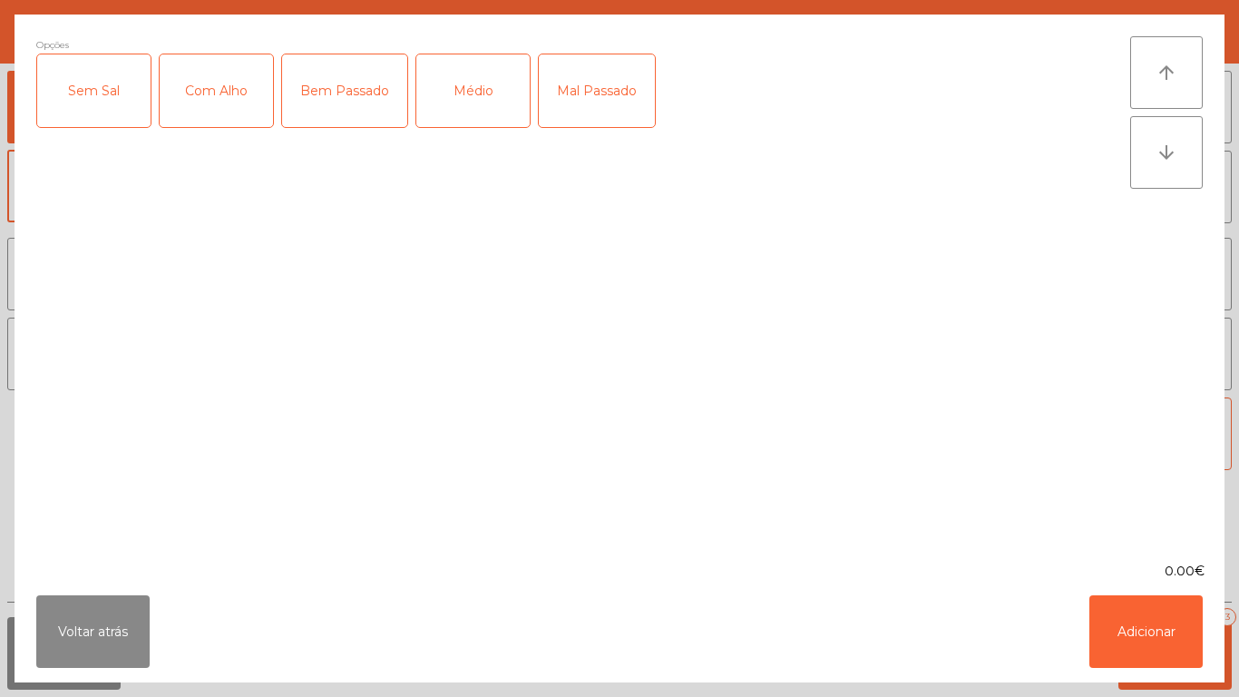
click at [478, 108] on div "Médio" at bounding box center [472, 90] width 113 height 73
click at [352, 93] on div "Bem Passado" at bounding box center [344, 90] width 125 height 73
click at [214, 109] on div "Com Alho" at bounding box center [216, 90] width 113 height 73
click at [1162, 653] on button "Adicionar" at bounding box center [1146, 631] width 113 height 73
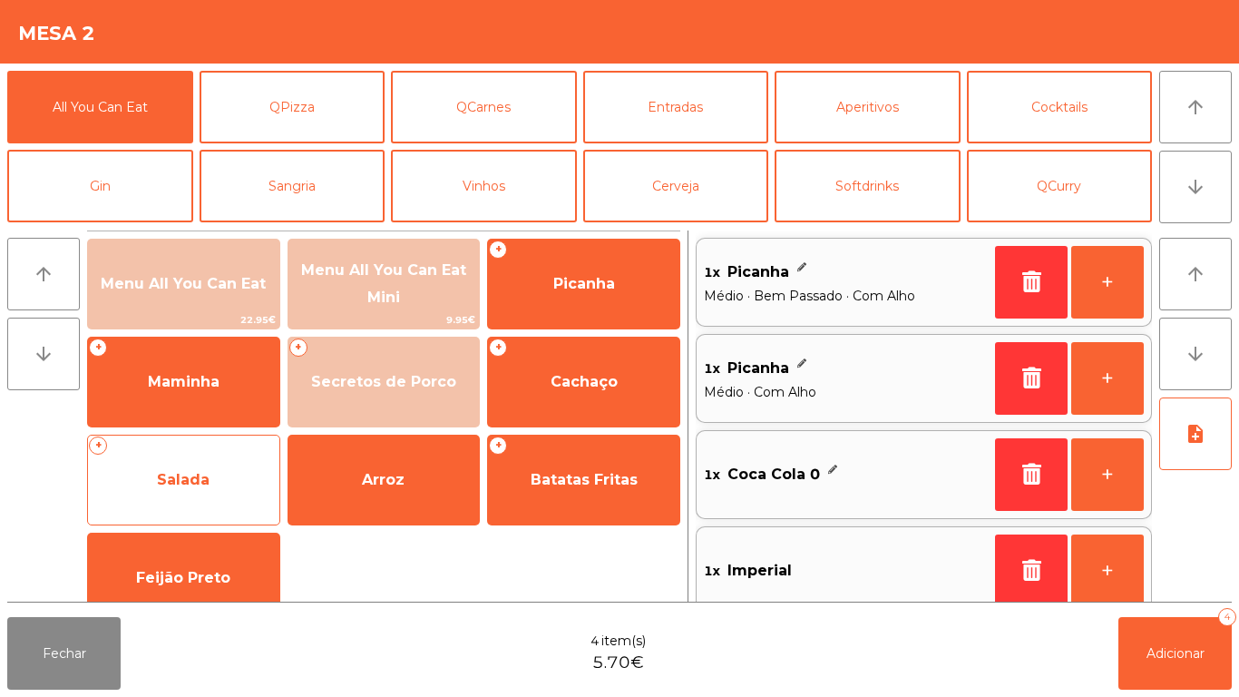
click at [203, 476] on span "Salada" at bounding box center [183, 479] width 53 height 17
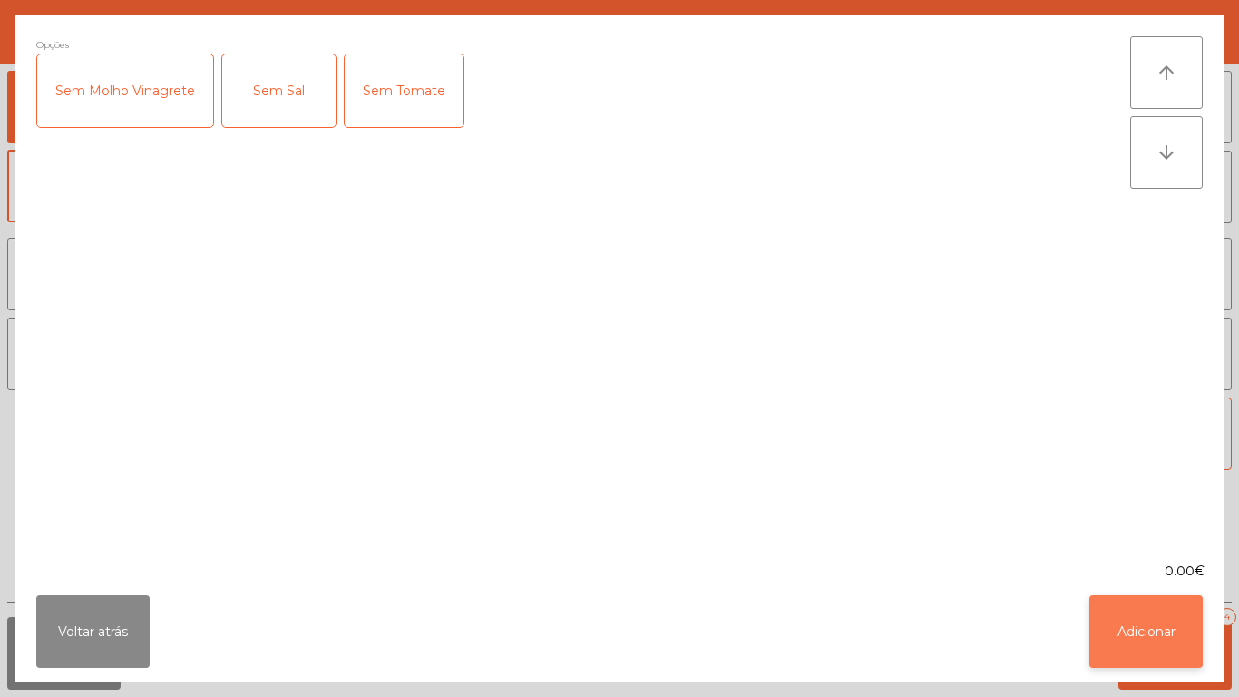
click at [1166, 640] on button "Adicionar" at bounding box center [1146, 631] width 113 height 73
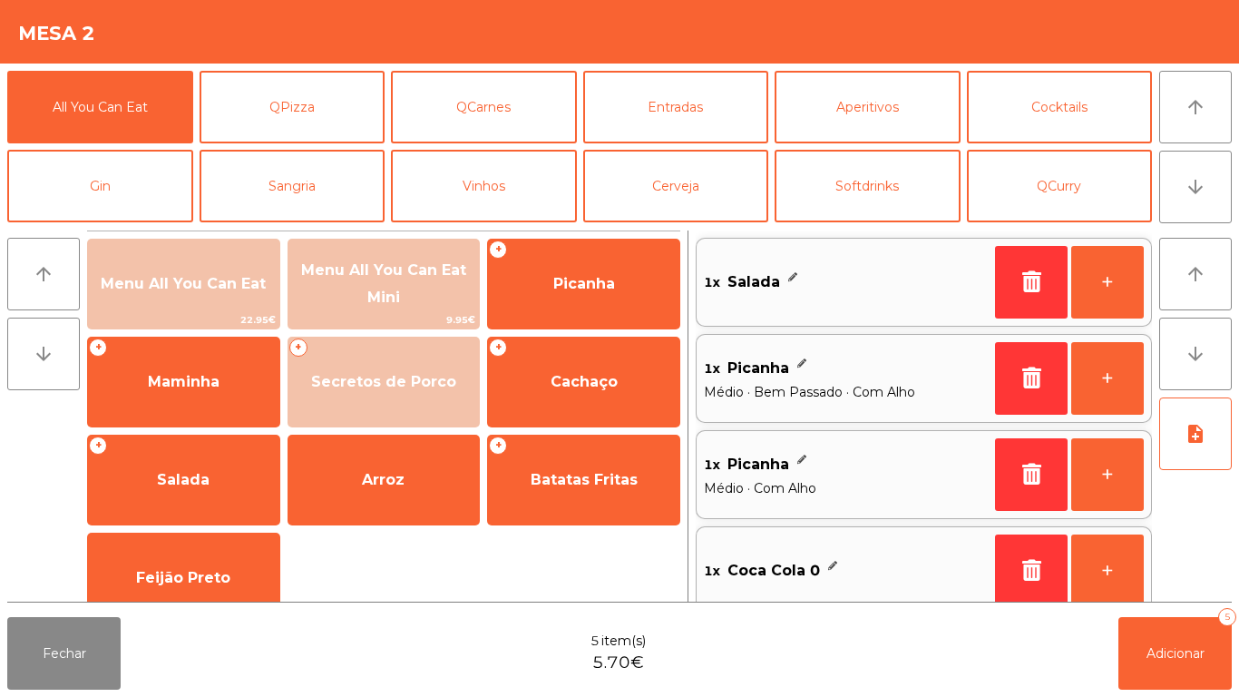
scroll to position [7, 0]
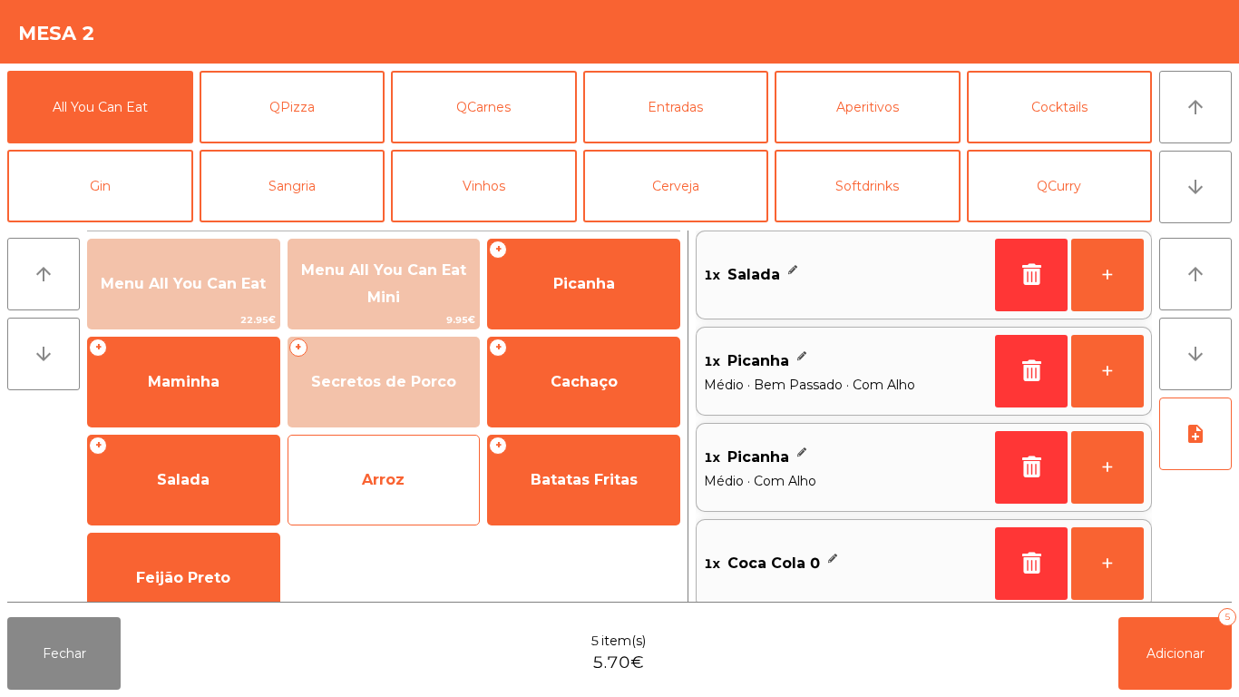
click at [374, 477] on span "Arroz" at bounding box center [383, 479] width 43 height 17
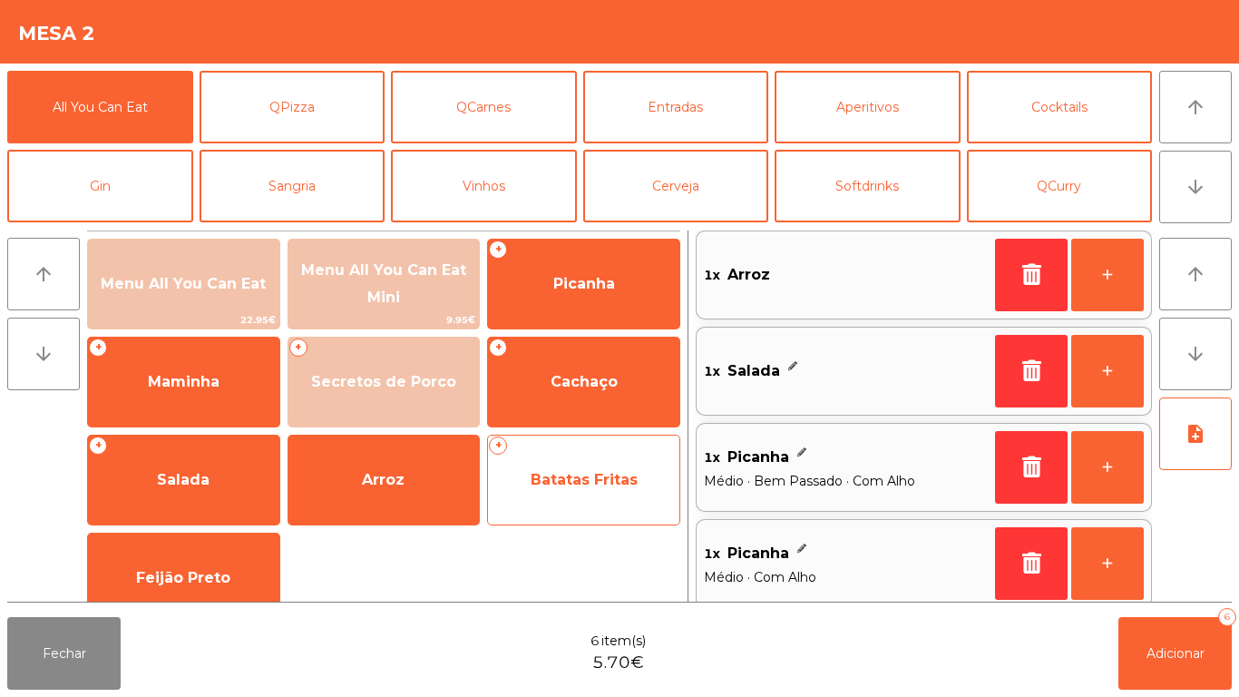
click at [595, 475] on span "Batatas Fritas" at bounding box center [584, 479] width 107 height 17
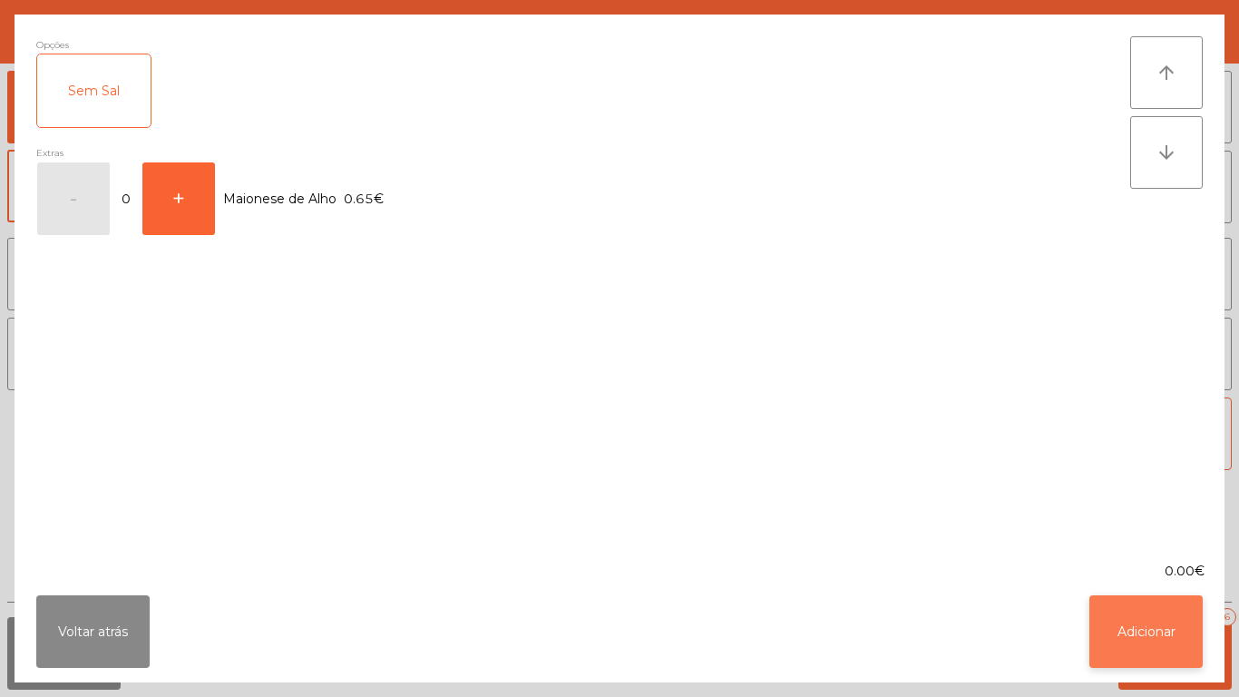
click at [1143, 625] on button "Adicionar" at bounding box center [1146, 631] width 113 height 73
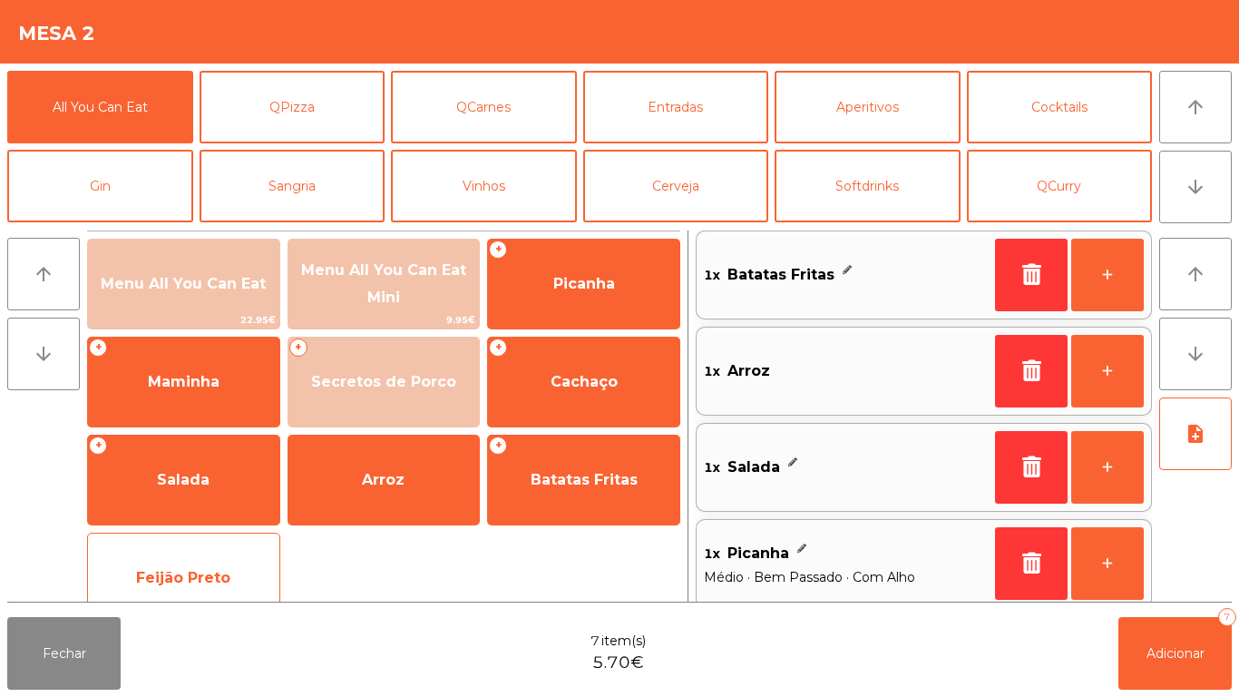
click at [206, 561] on span "Feijão Preto" at bounding box center [183, 577] width 191 height 49
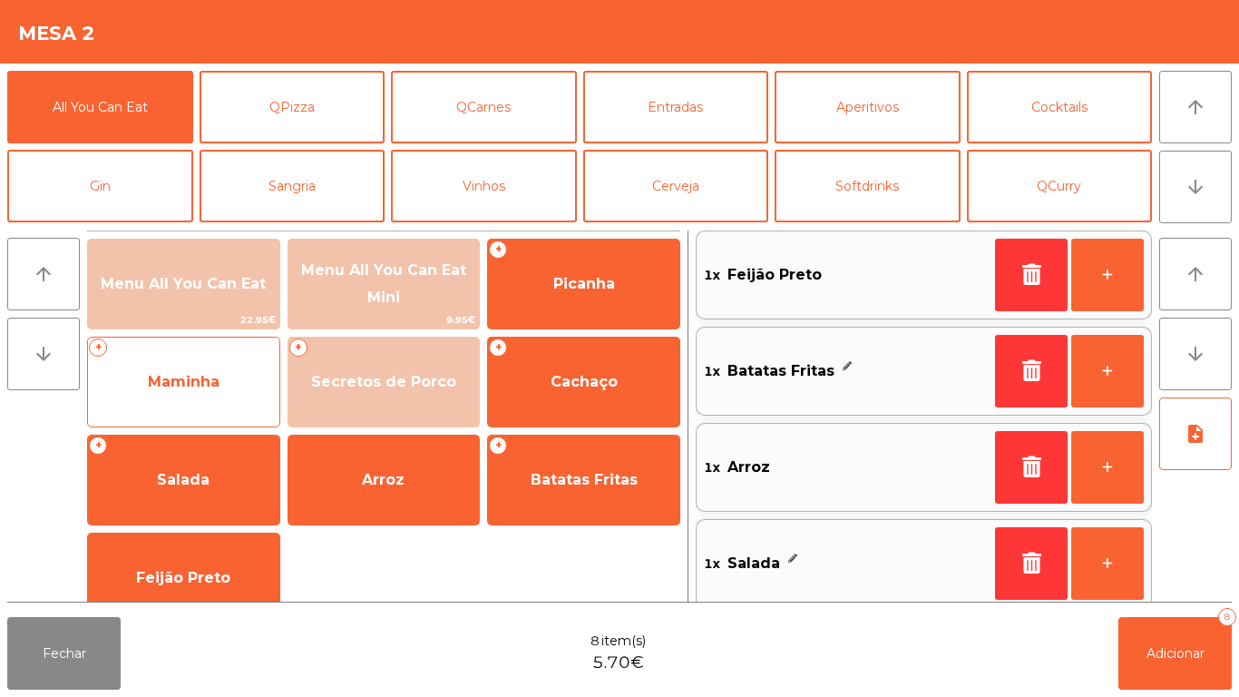
click at [225, 366] on span "Maminha" at bounding box center [183, 381] width 191 height 49
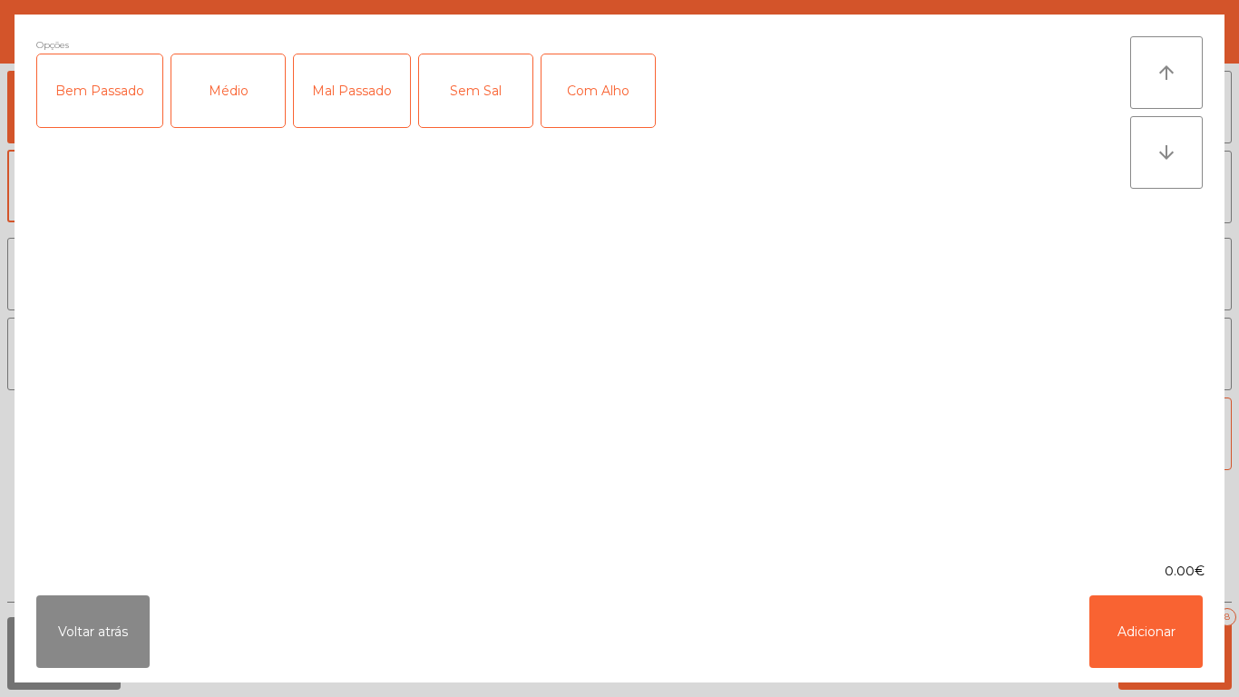
click at [236, 97] on div "Médio" at bounding box center [227, 90] width 113 height 73
click at [597, 93] on div "Com Alho" at bounding box center [598, 90] width 113 height 73
click at [1107, 596] on button "Adicionar" at bounding box center [1146, 631] width 113 height 73
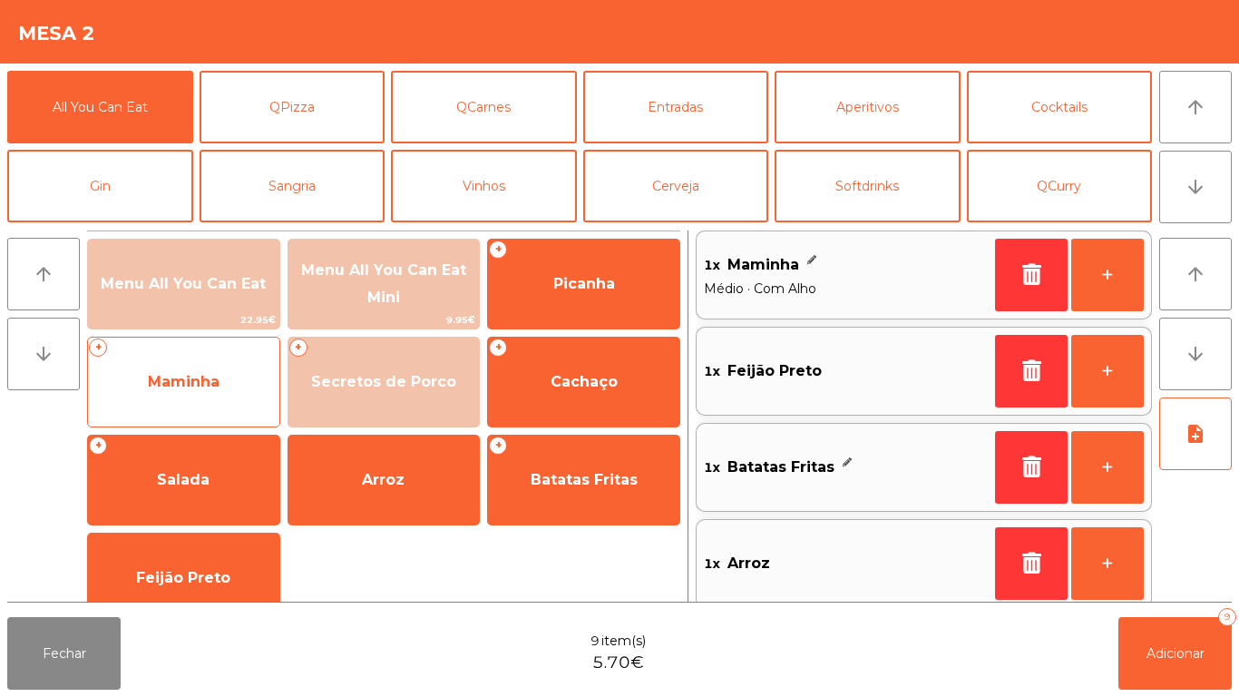
click at [192, 377] on span "Maminha" at bounding box center [184, 381] width 72 height 17
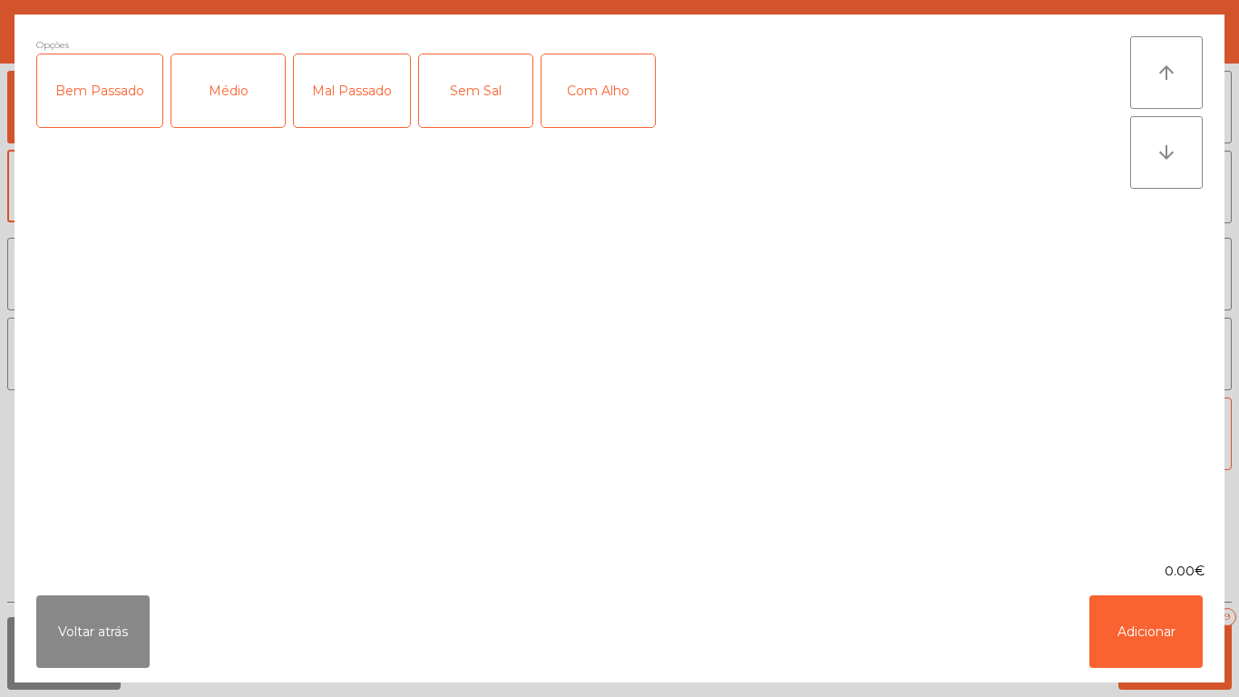
click at [233, 101] on div "Médio" at bounding box center [227, 90] width 113 height 73
click at [111, 96] on div "Bem Passado" at bounding box center [99, 90] width 125 height 73
click at [597, 105] on div "Com Alho" at bounding box center [598, 90] width 113 height 73
click at [1182, 654] on button "Adicionar" at bounding box center [1146, 631] width 113 height 73
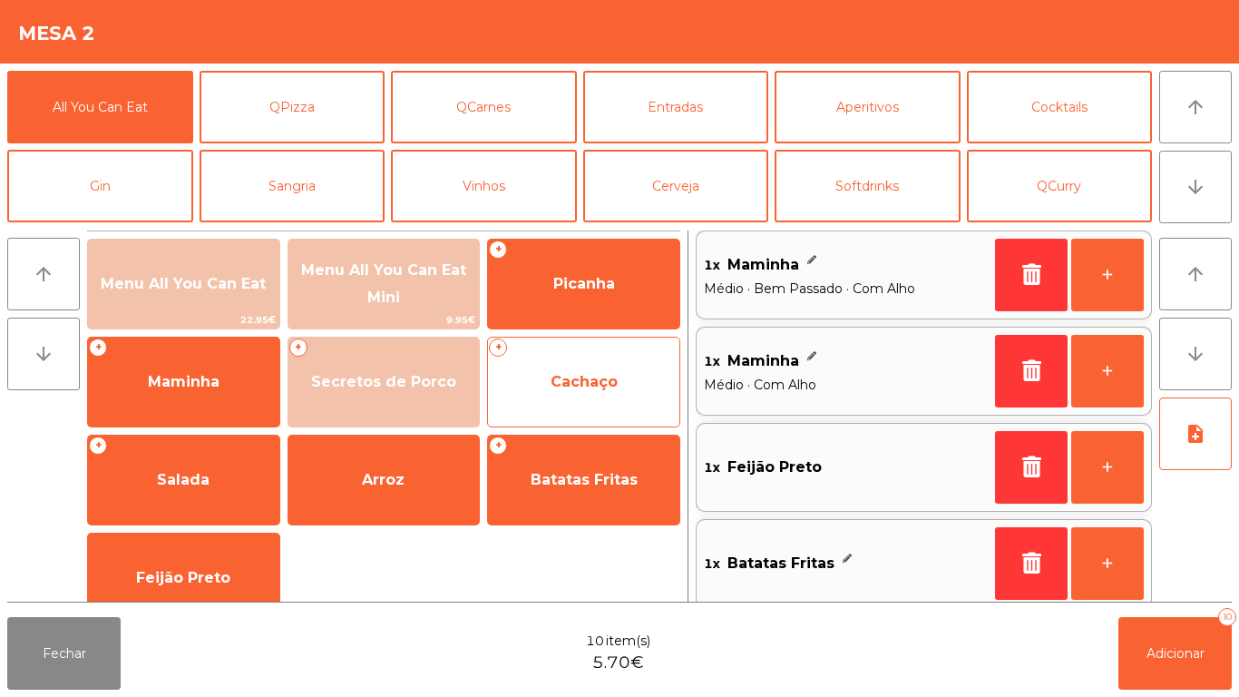
click at [565, 379] on span "Cachaço" at bounding box center [584, 381] width 67 height 17
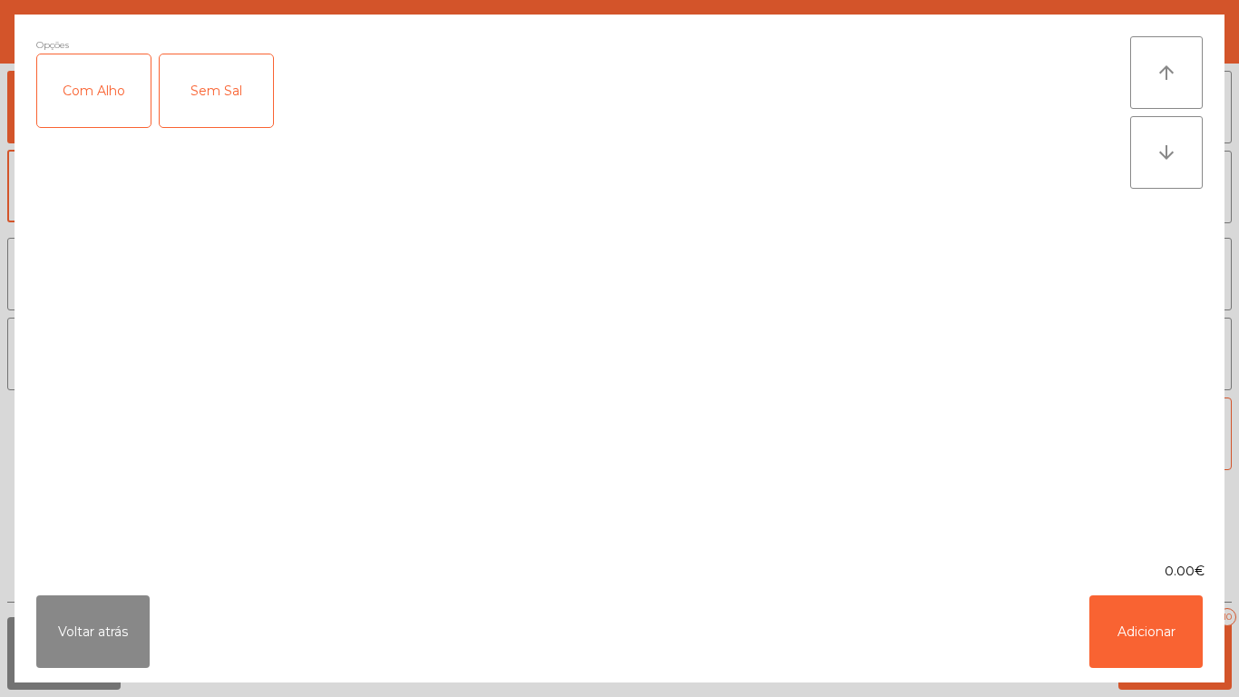
click at [102, 92] on div "Com Alho" at bounding box center [93, 90] width 113 height 73
click at [1124, 597] on button "Adicionar" at bounding box center [1146, 631] width 113 height 73
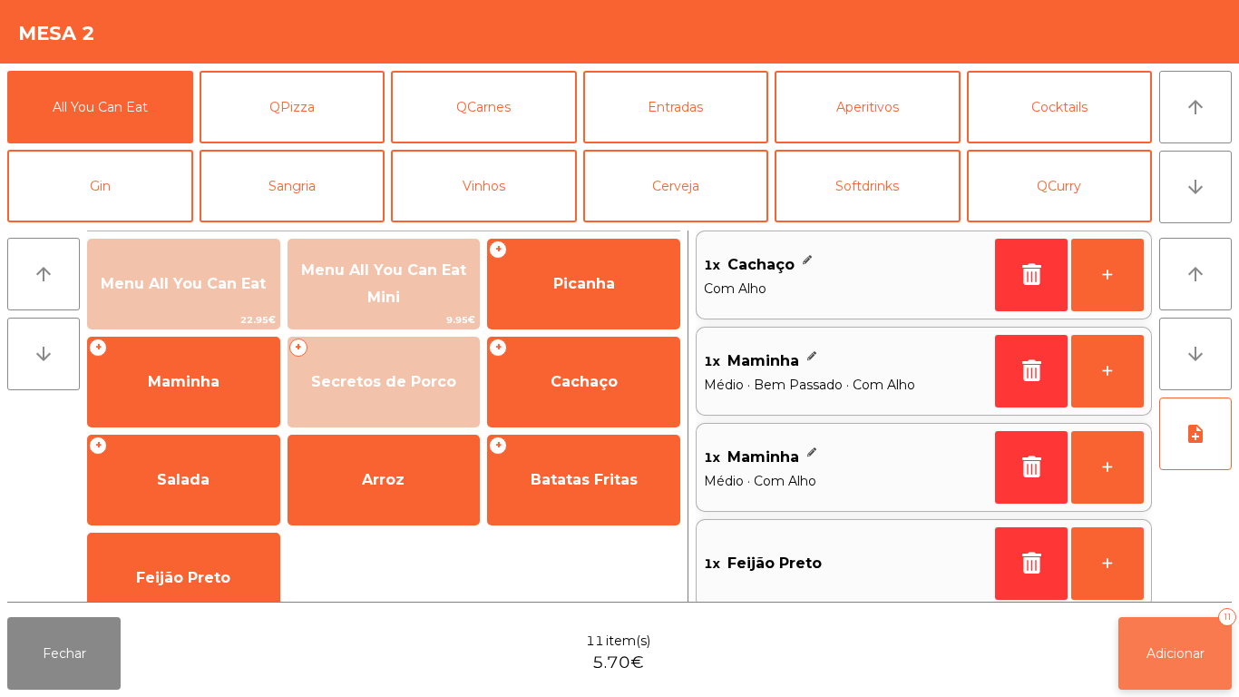
click at [1178, 651] on span "Adicionar" at bounding box center [1176, 653] width 58 height 16
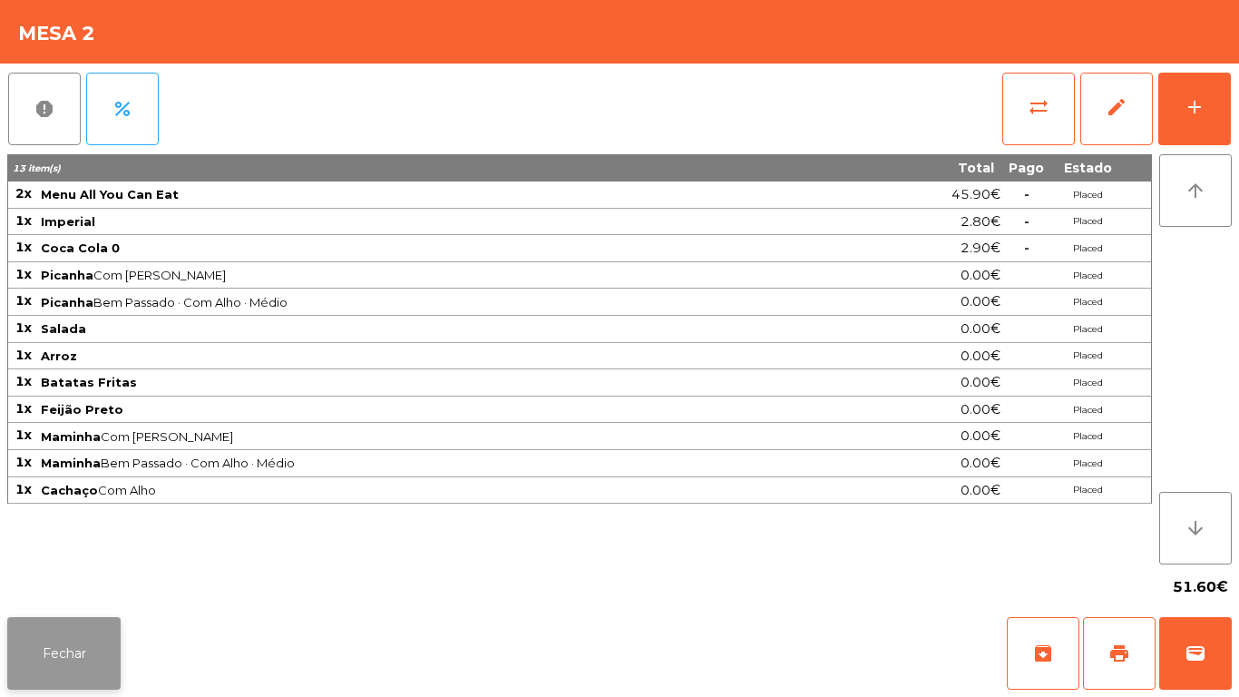
click at [96, 648] on button "Fechar" at bounding box center [63, 653] width 113 height 73
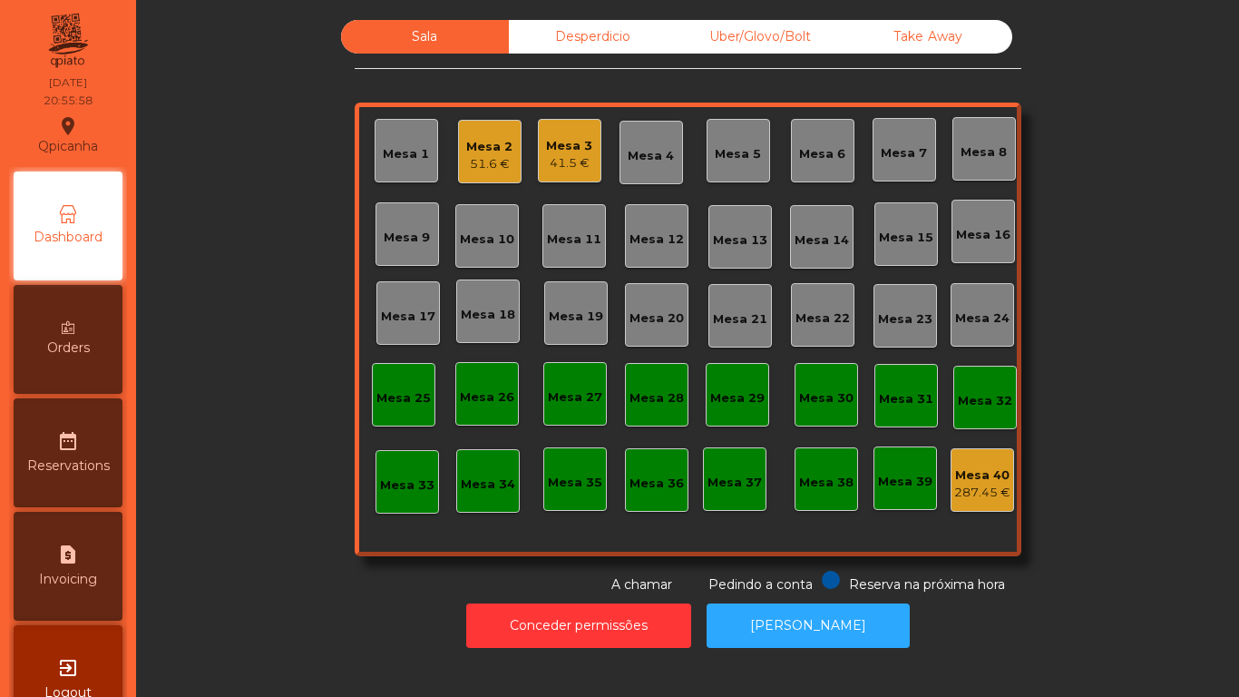
click at [589, 152] on div "Mesa 3 41.5 €" at bounding box center [570, 151] width 64 height 64
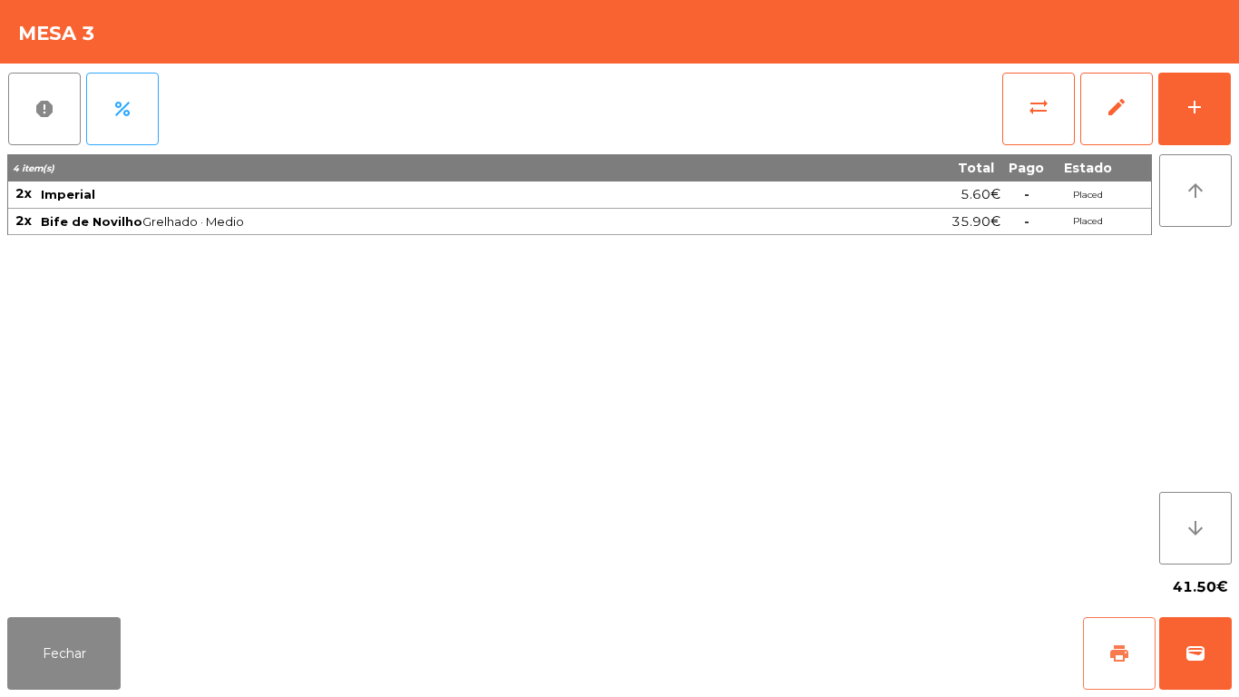
click at [1119, 637] on button "print" at bounding box center [1119, 653] width 73 height 73
click at [56, 646] on button "Fechar" at bounding box center [63, 653] width 113 height 73
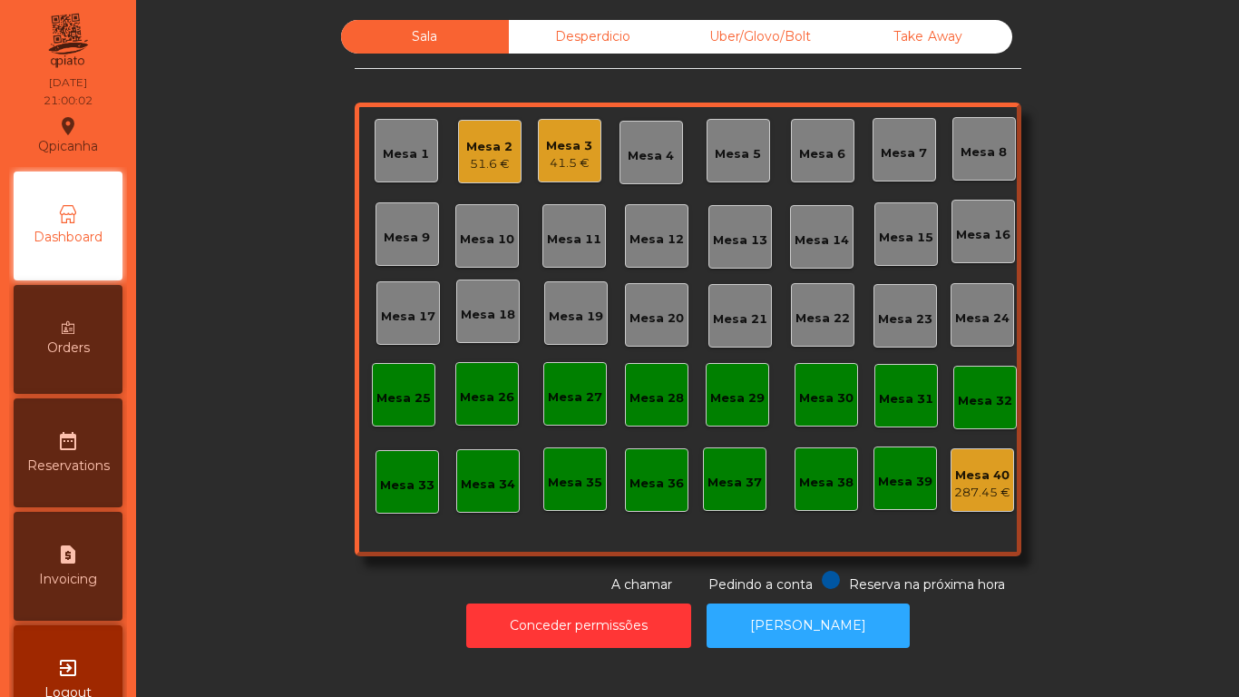
click at [582, 150] on div "Mesa 3" at bounding box center [569, 146] width 46 height 18
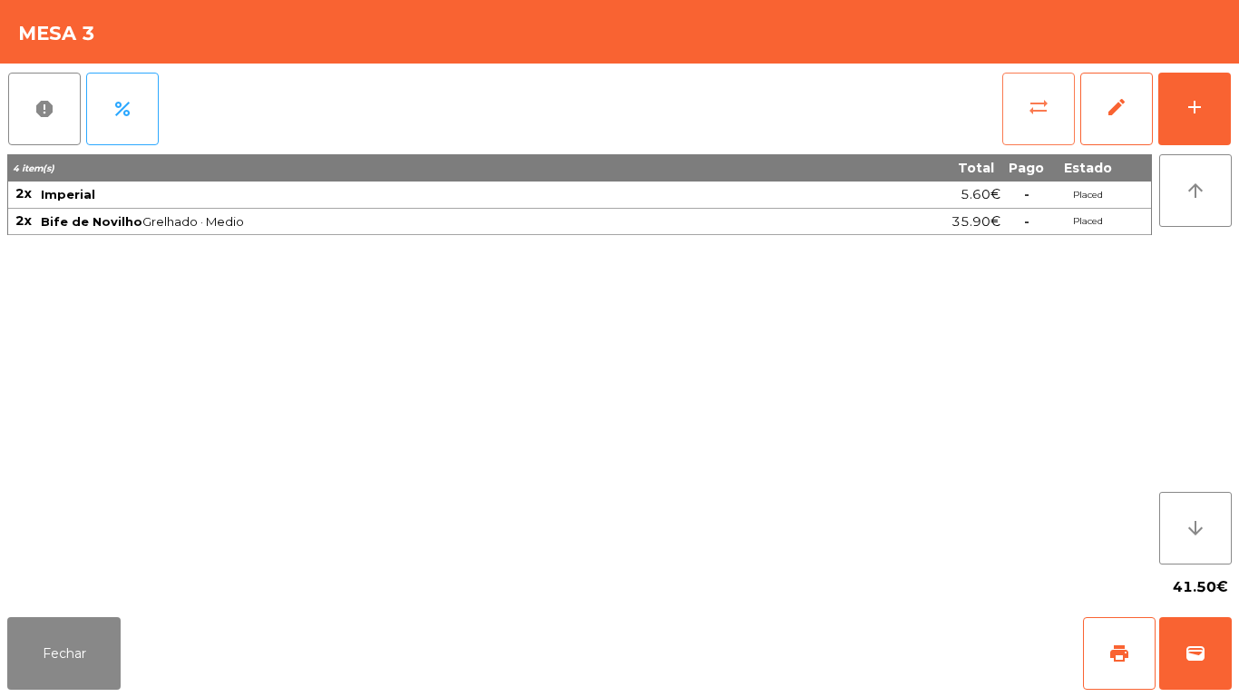
click at [1014, 106] on button "sync_alt" at bounding box center [1038, 109] width 73 height 73
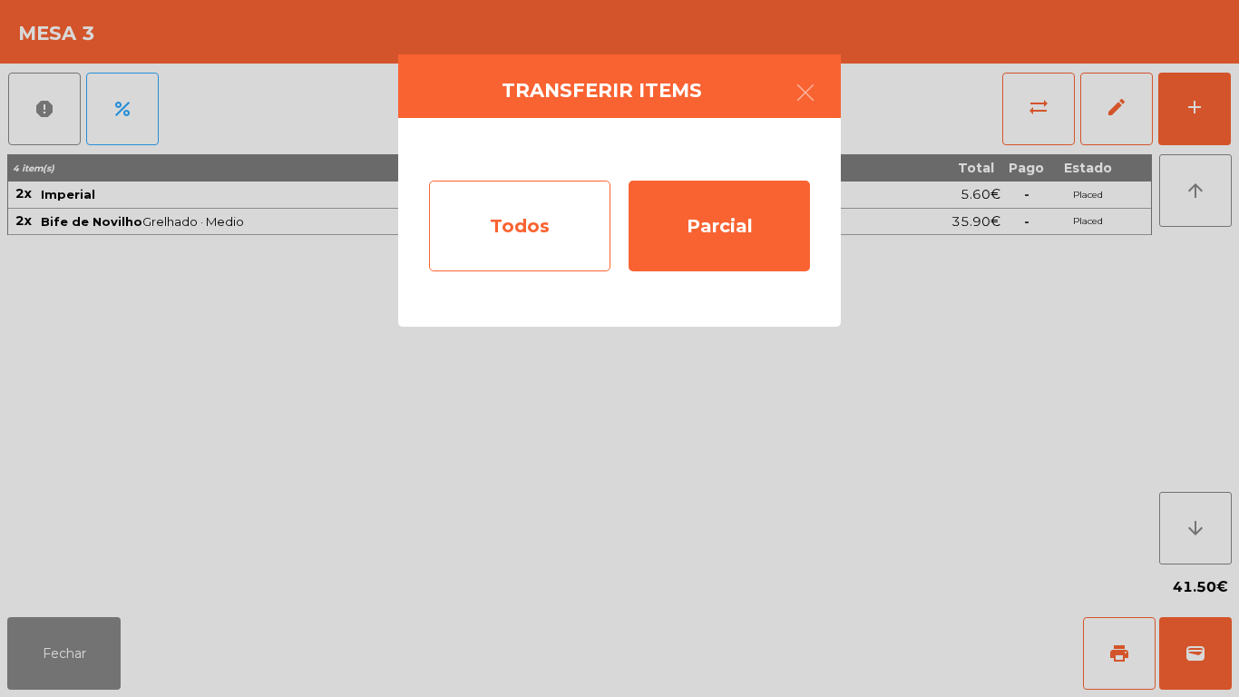
click at [541, 230] on div "Todos" at bounding box center [519, 226] width 181 height 91
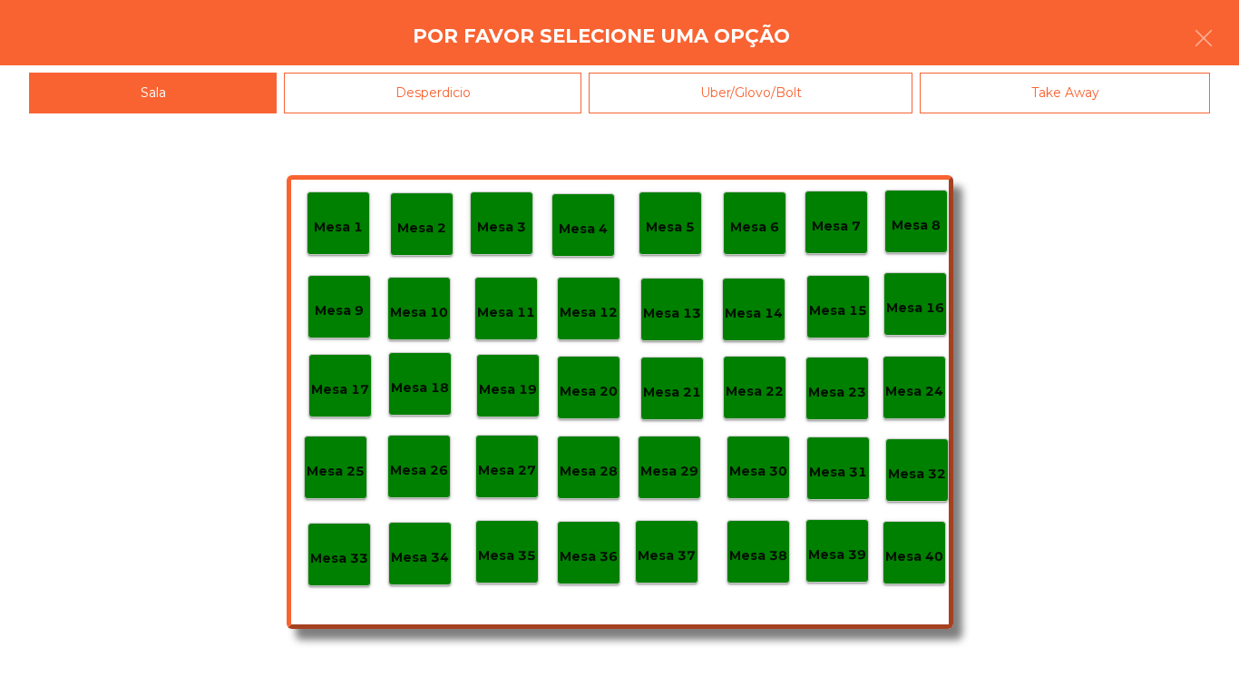
click at [900, 562] on p "Mesa 40" at bounding box center [914, 556] width 58 height 21
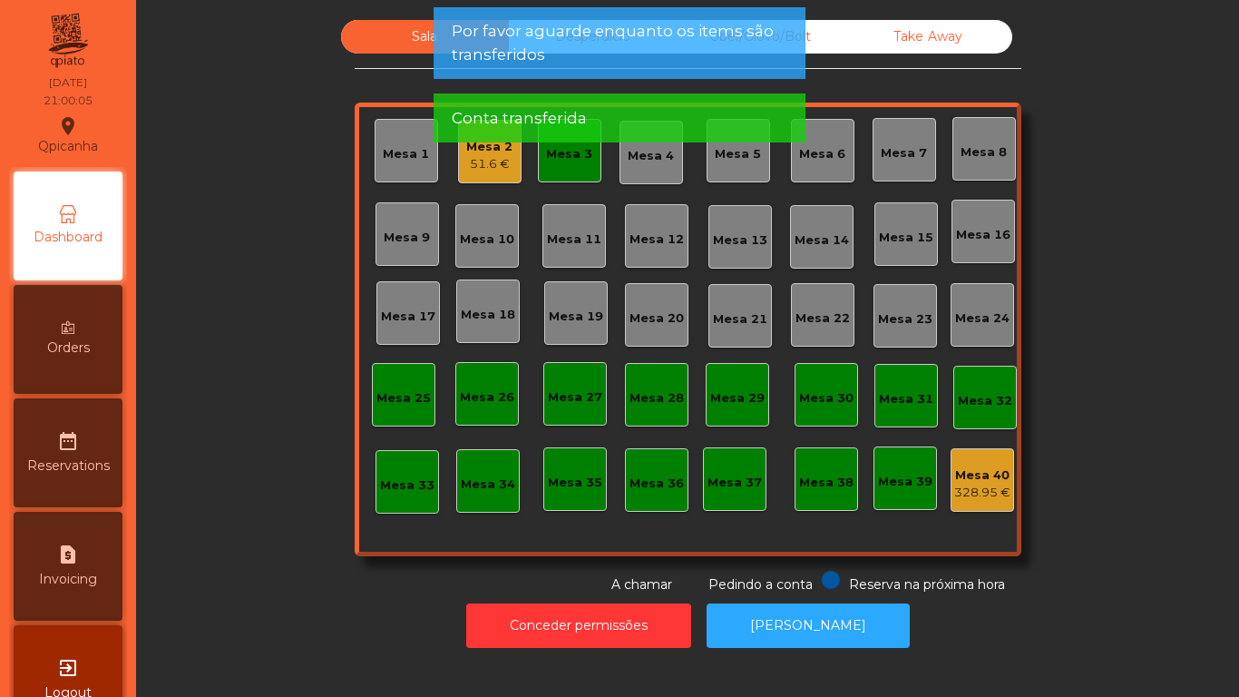
click at [557, 173] on div "Mesa 3" at bounding box center [570, 151] width 64 height 64
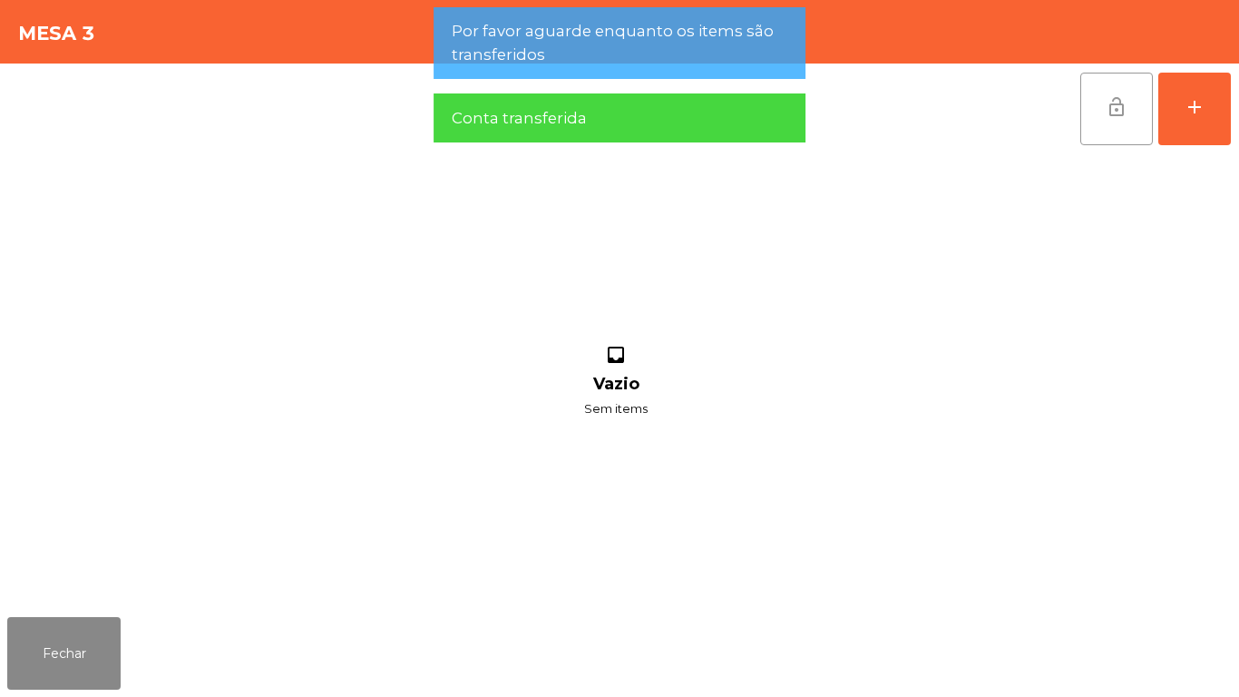
click at [1116, 116] on span "lock_open" at bounding box center [1117, 107] width 22 height 22
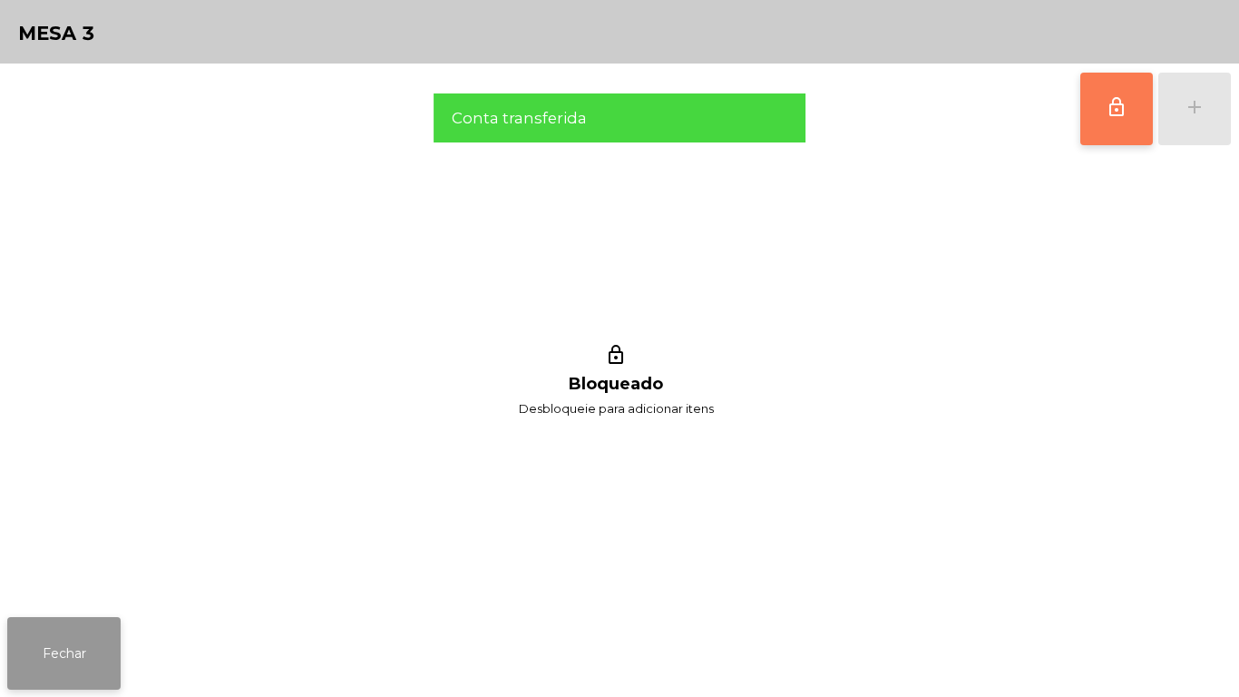
click at [89, 629] on button "Fechar" at bounding box center [63, 653] width 113 height 73
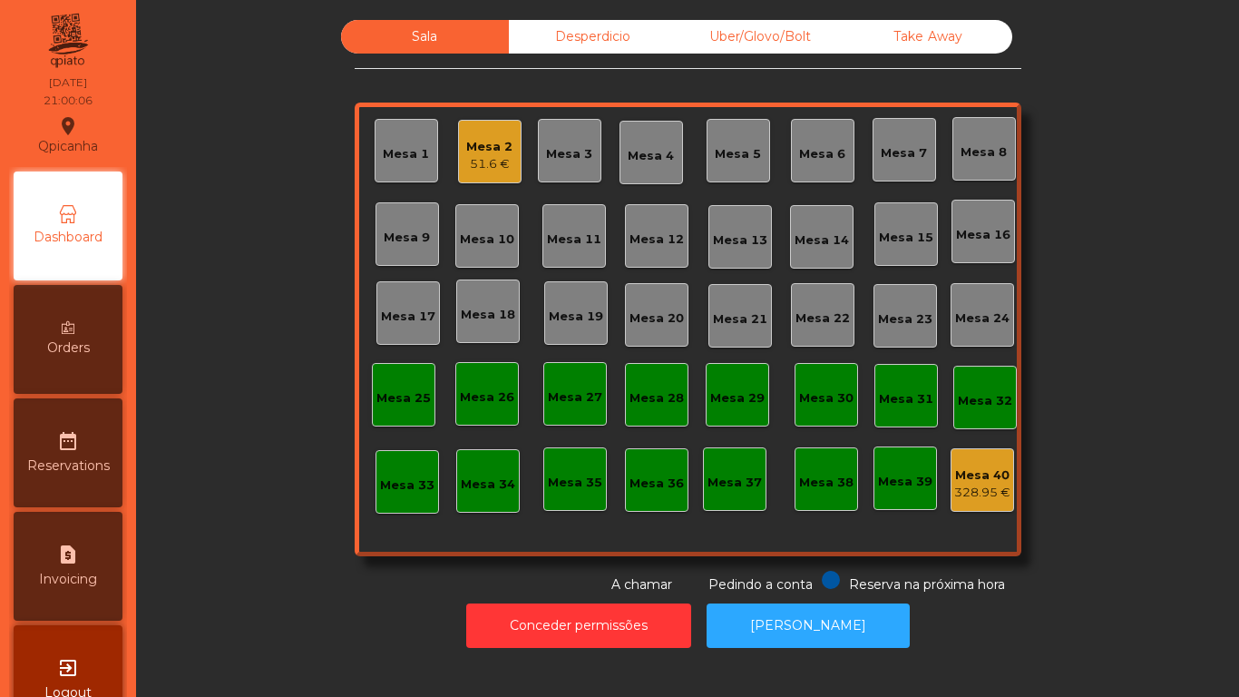
click at [498, 152] on div "Mesa 2" at bounding box center [489, 147] width 46 height 18
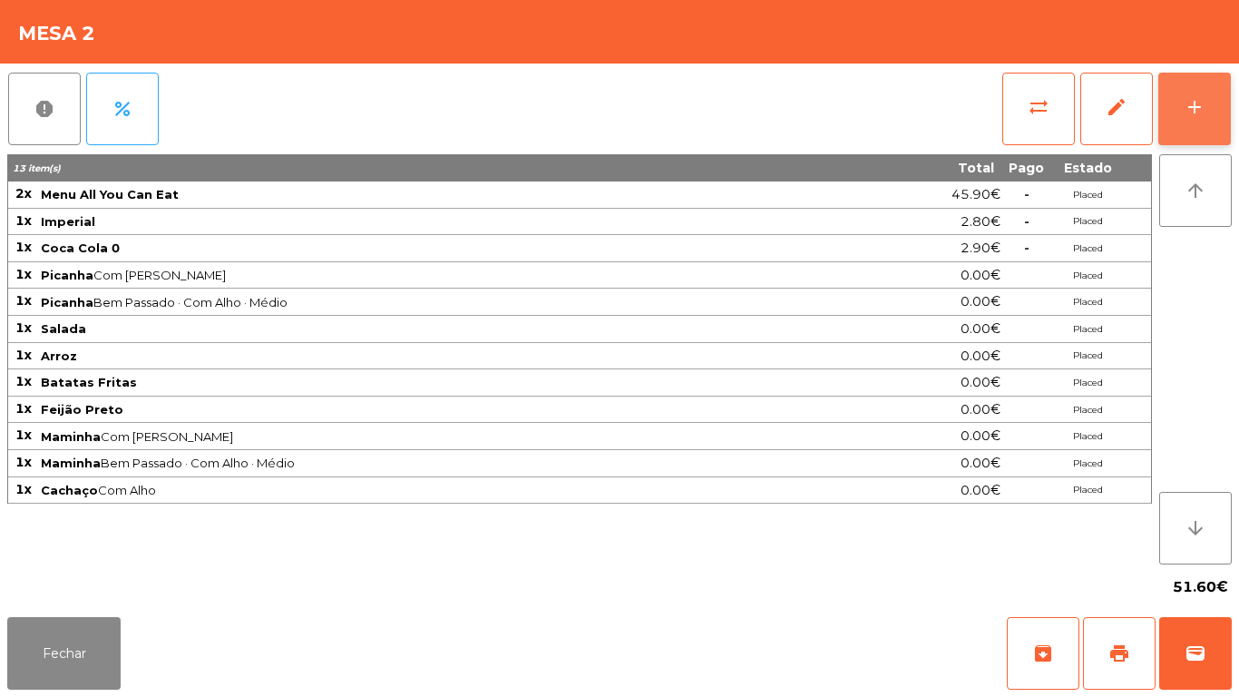
click at [1186, 119] on button "add" at bounding box center [1195, 109] width 73 height 73
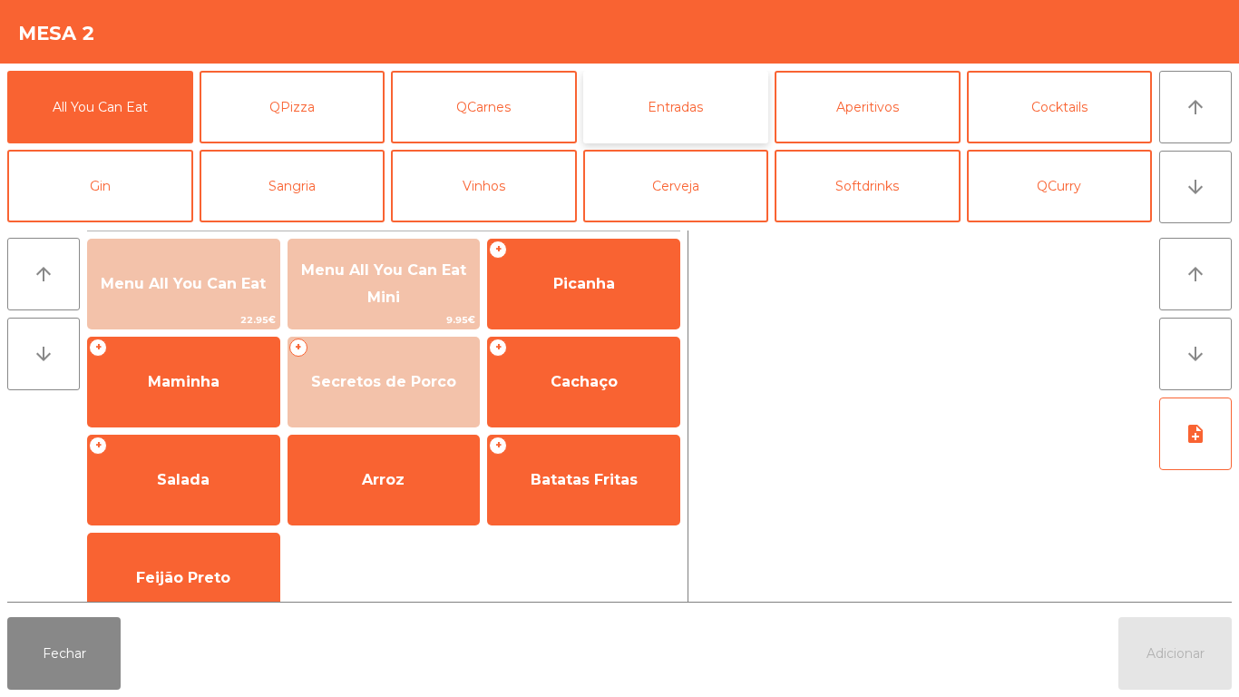
click at [693, 97] on button "Entradas" at bounding box center [676, 107] width 186 height 73
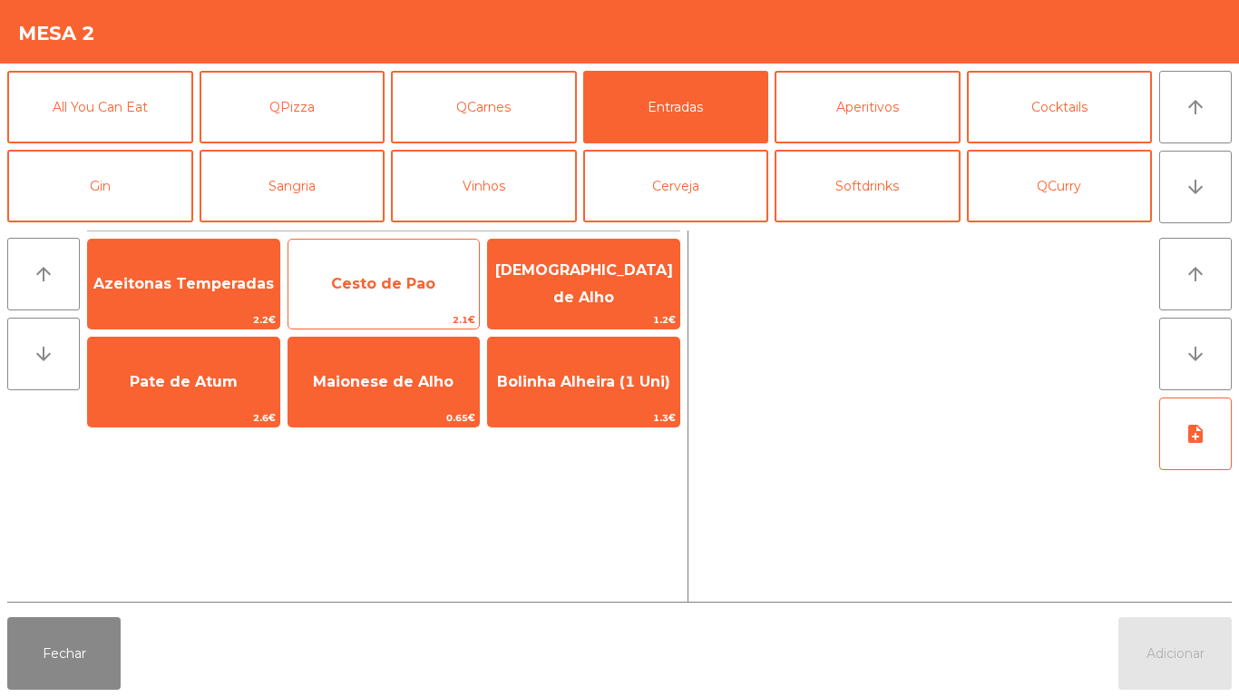
click at [414, 269] on span "Cesto de Pao" at bounding box center [384, 283] width 191 height 49
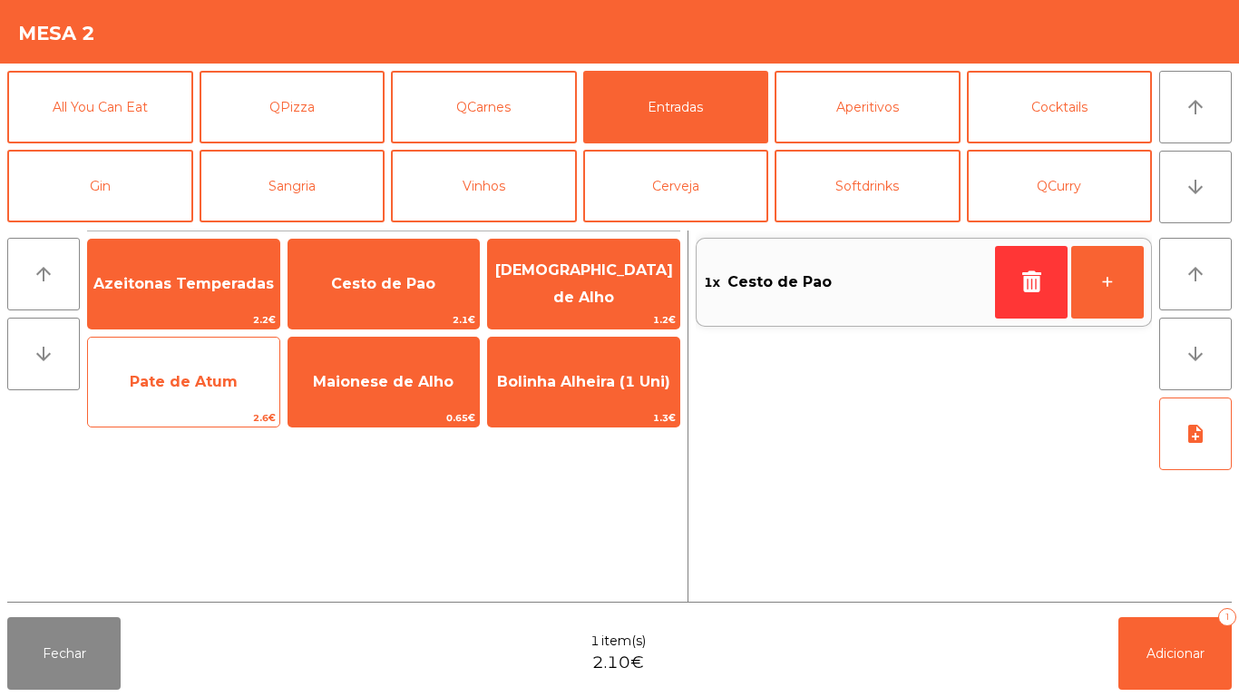
click at [217, 377] on span "Pate de Atum" at bounding box center [184, 381] width 108 height 17
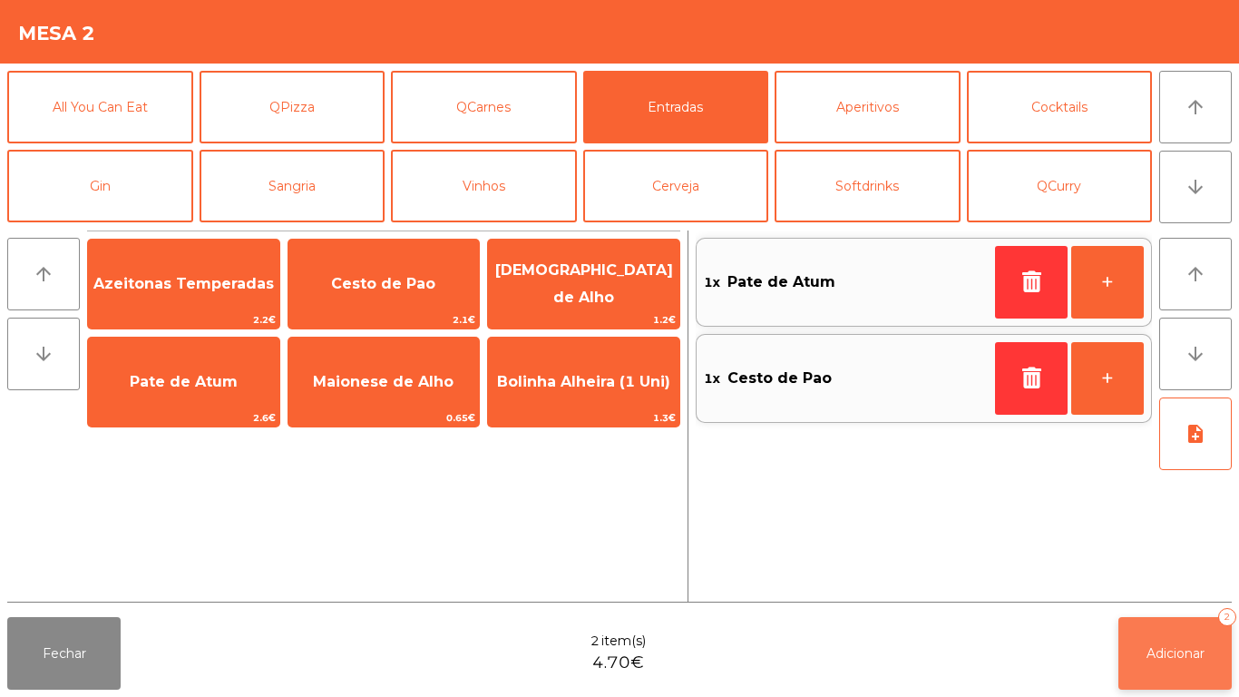
click at [1163, 620] on button "Adicionar 2" at bounding box center [1175, 653] width 113 height 73
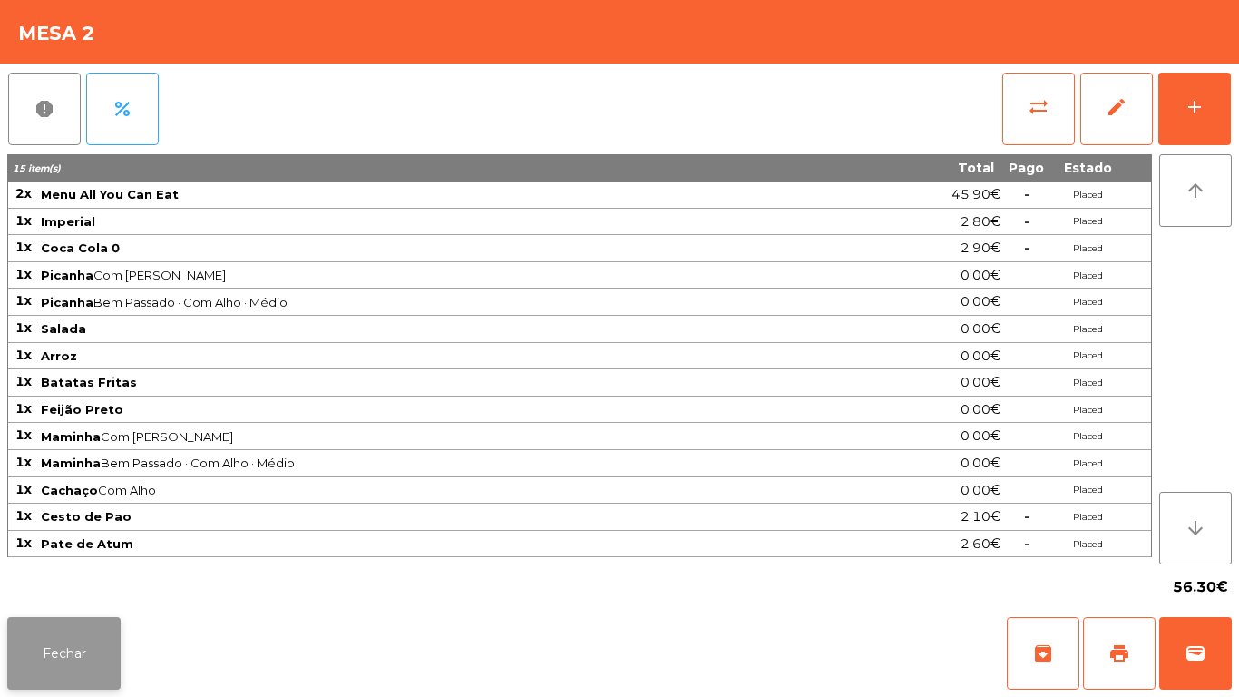
click at [94, 646] on button "Fechar" at bounding box center [63, 653] width 113 height 73
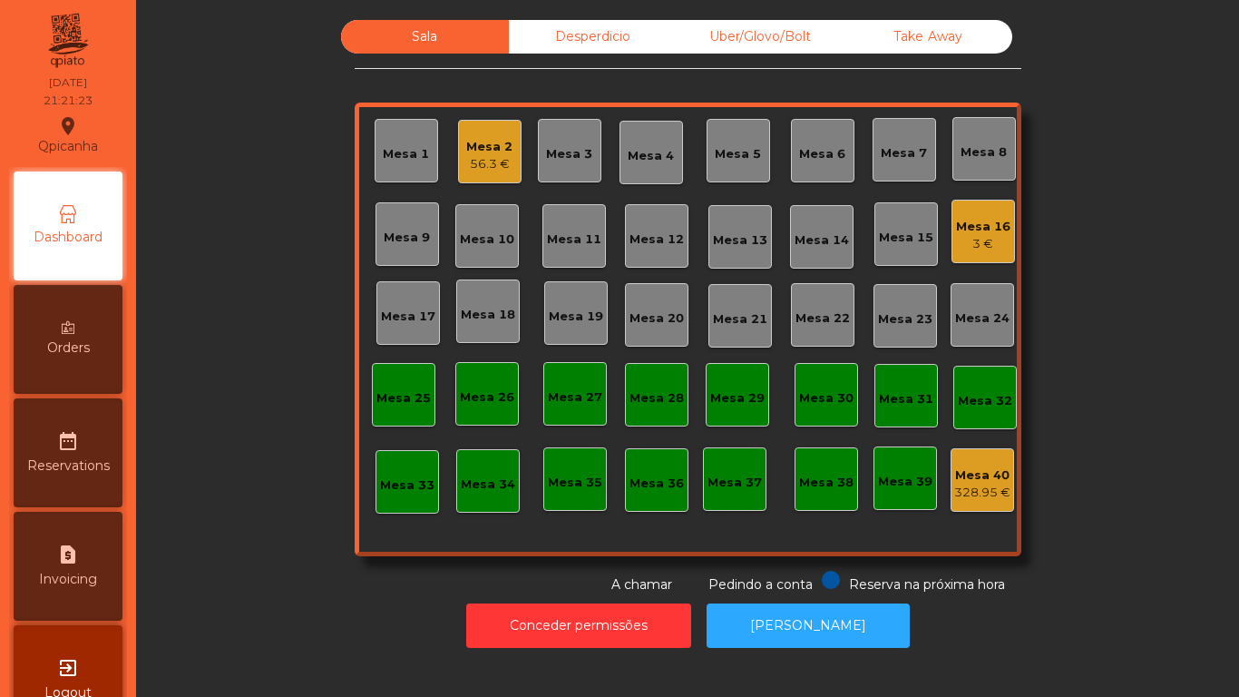
click at [958, 226] on div "Mesa 16" at bounding box center [983, 227] width 54 height 18
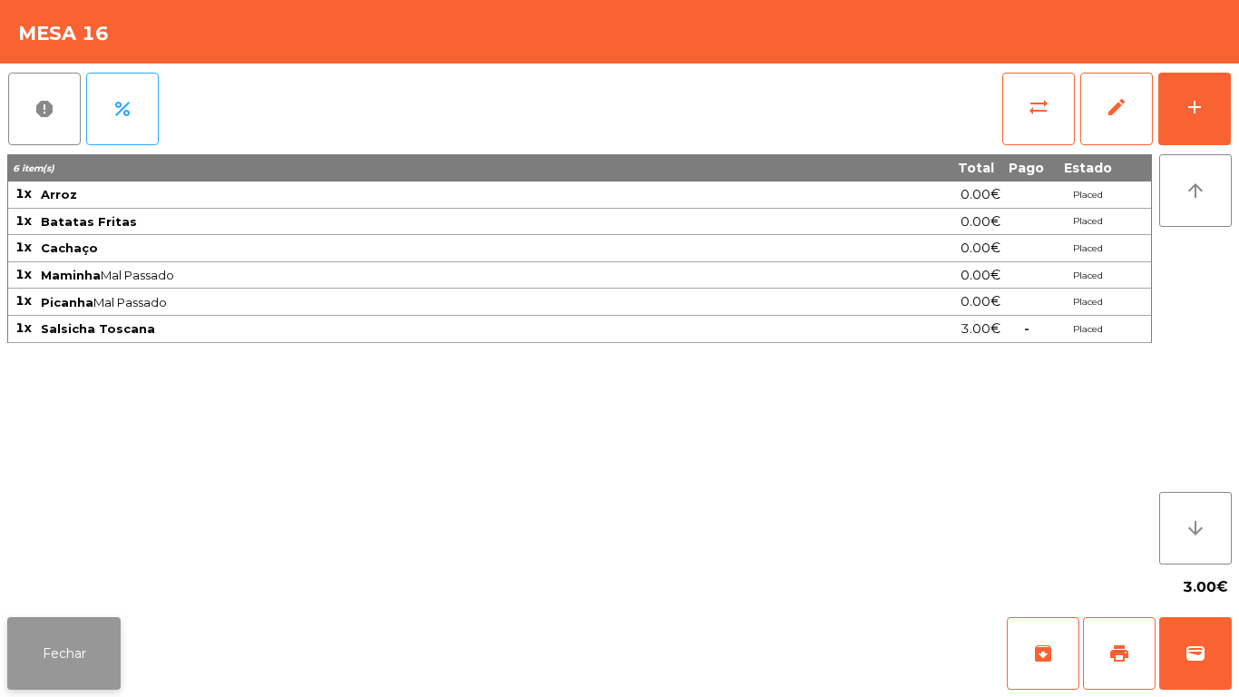
click at [104, 656] on button "Fechar" at bounding box center [63, 653] width 113 height 73
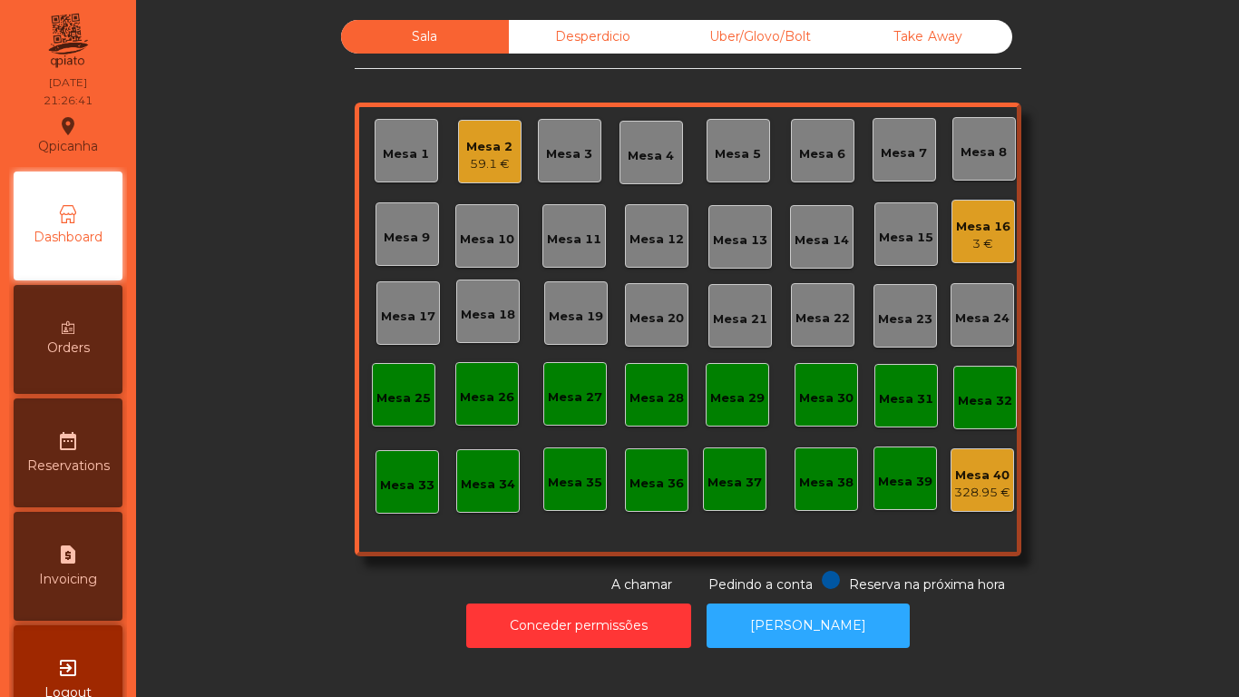
click at [465, 127] on div "Mesa 2 59.1 €" at bounding box center [490, 152] width 64 height 64
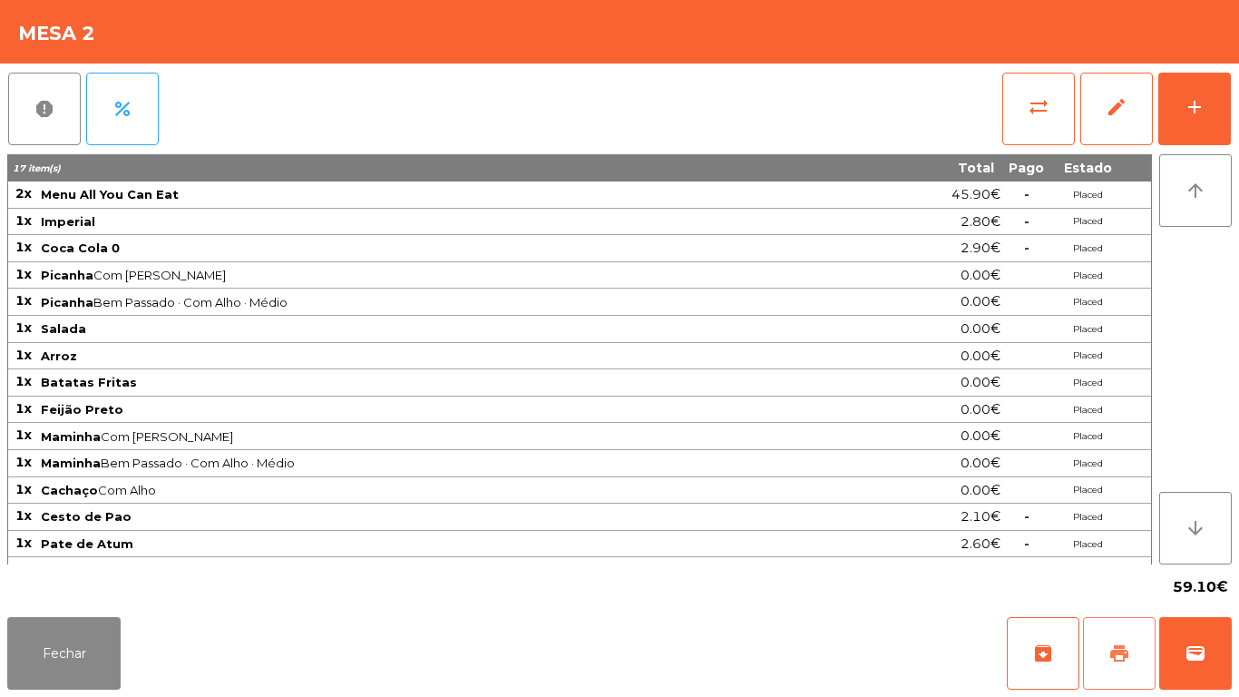
click at [1118, 627] on button "print" at bounding box center [1119, 653] width 73 height 73
click at [76, 651] on button "Fechar" at bounding box center [63, 653] width 113 height 73
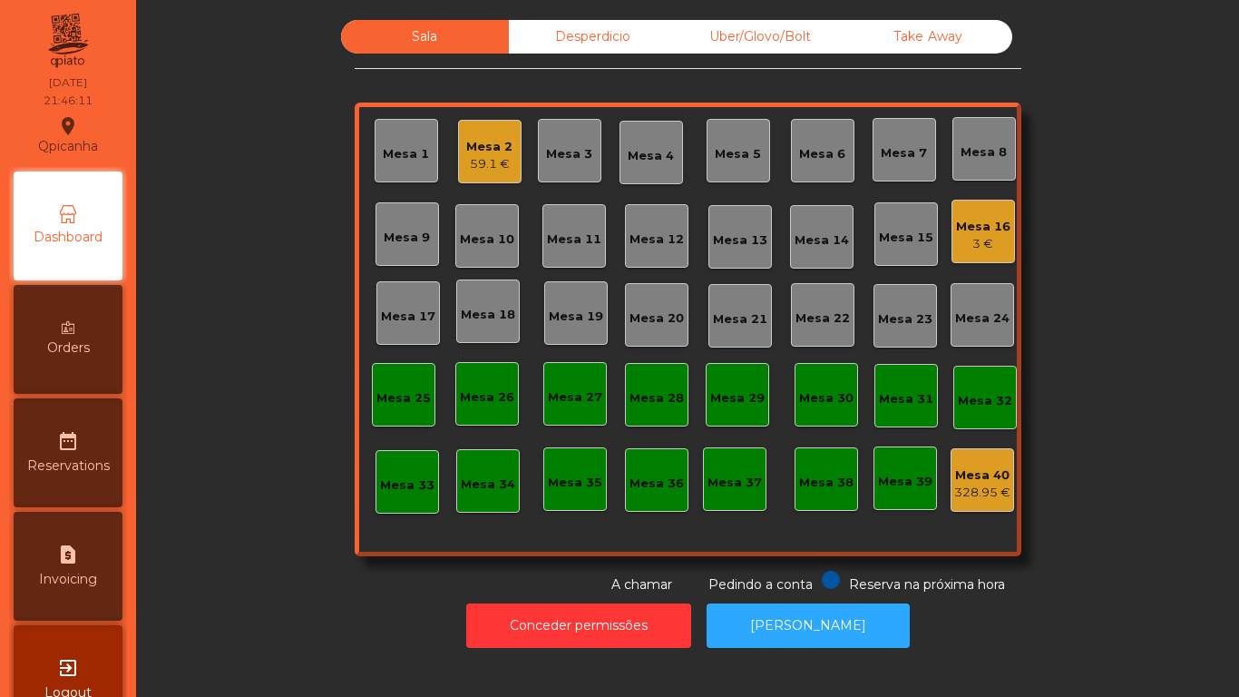
click at [484, 149] on div "Mesa 2" at bounding box center [489, 147] width 46 height 18
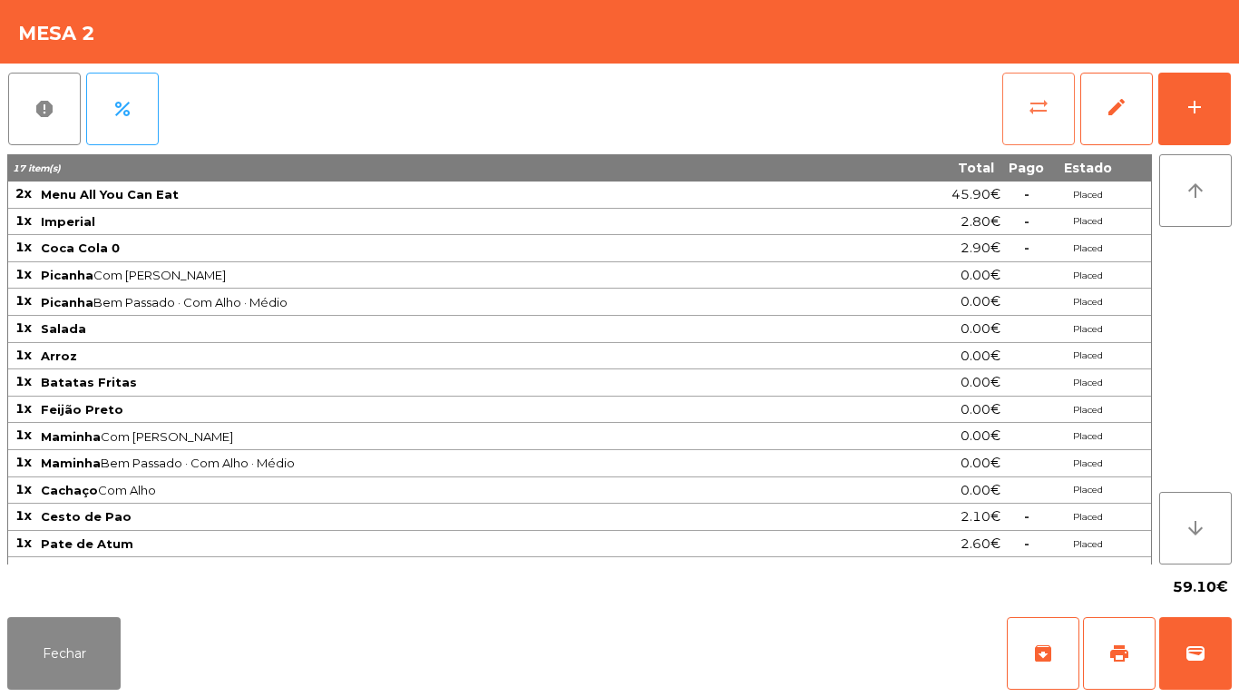
click at [1039, 118] on button "sync_alt" at bounding box center [1038, 109] width 73 height 73
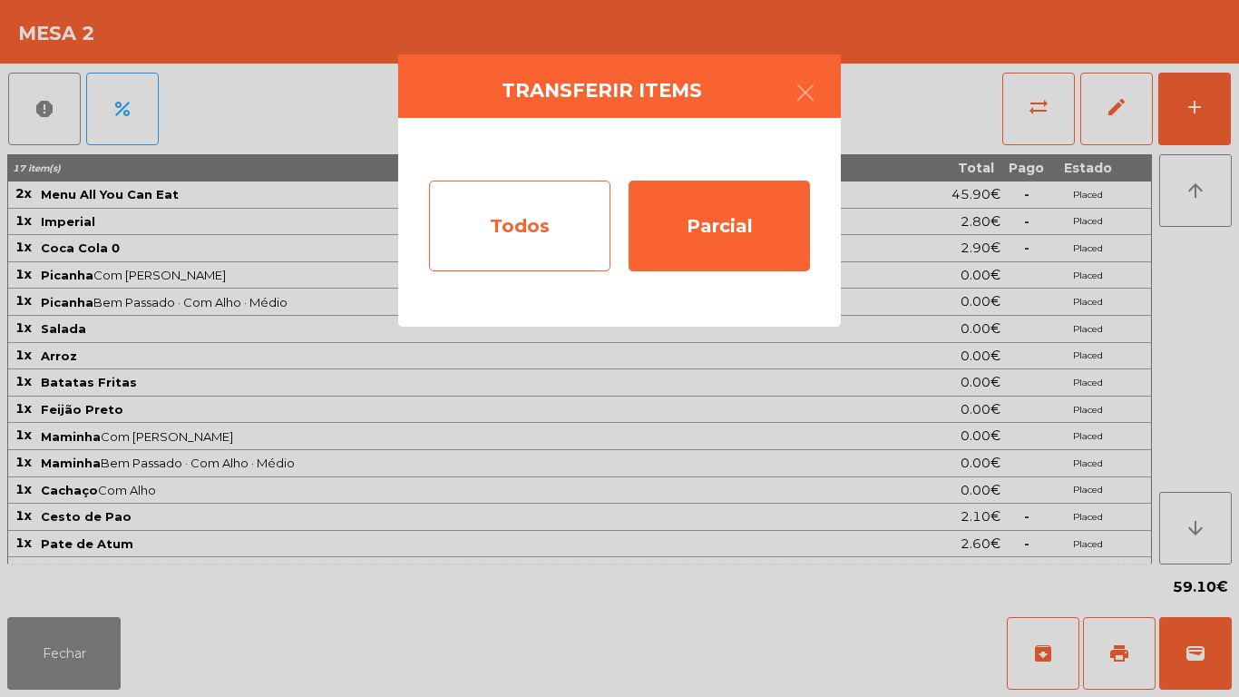
click at [528, 221] on div "Todos" at bounding box center [519, 226] width 181 height 91
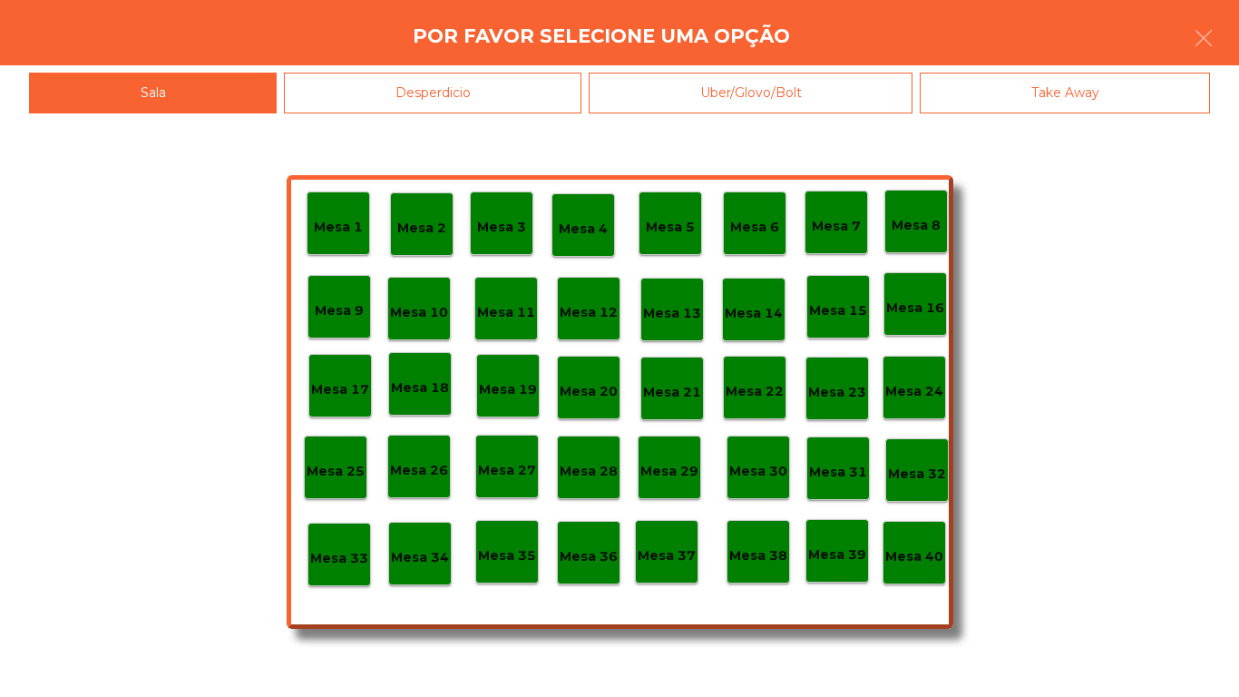
click at [924, 556] on p "Mesa 40" at bounding box center [914, 556] width 58 height 21
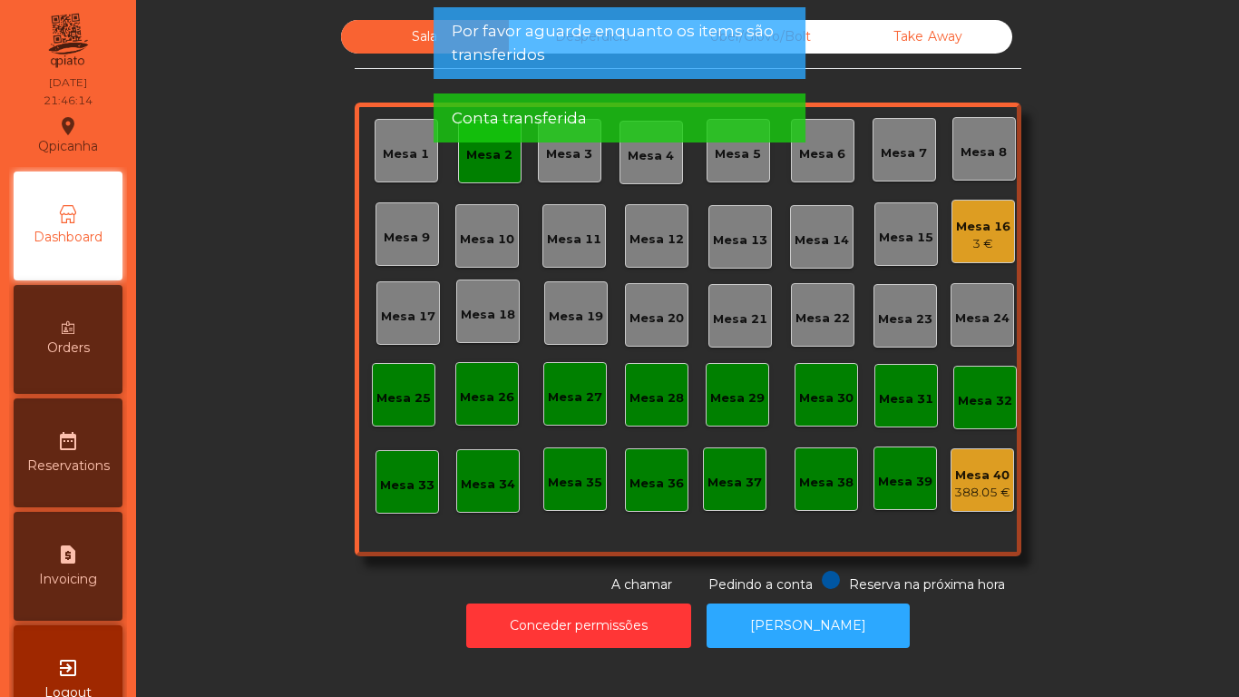
click at [482, 164] on div "Mesa 2" at bounding box center [490, 152] width 64 height 64
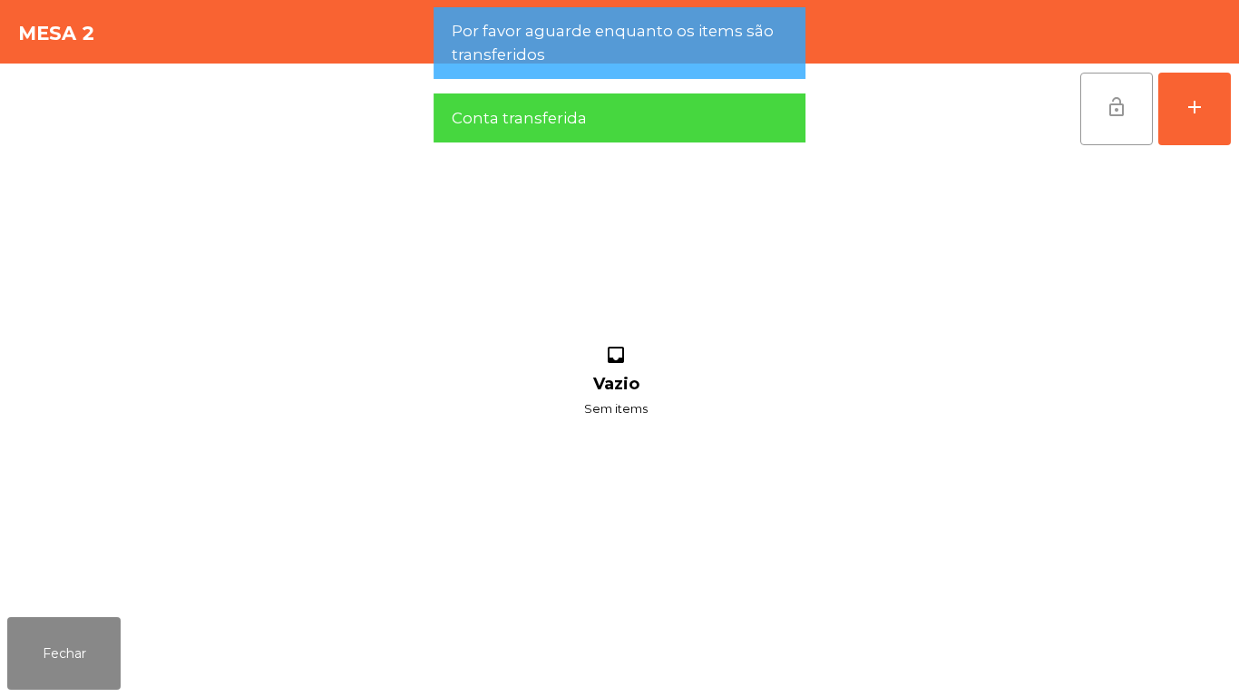
click at [1092, 112] on button "lock_open" at bounding box center [1117, 109] width 73 height 73
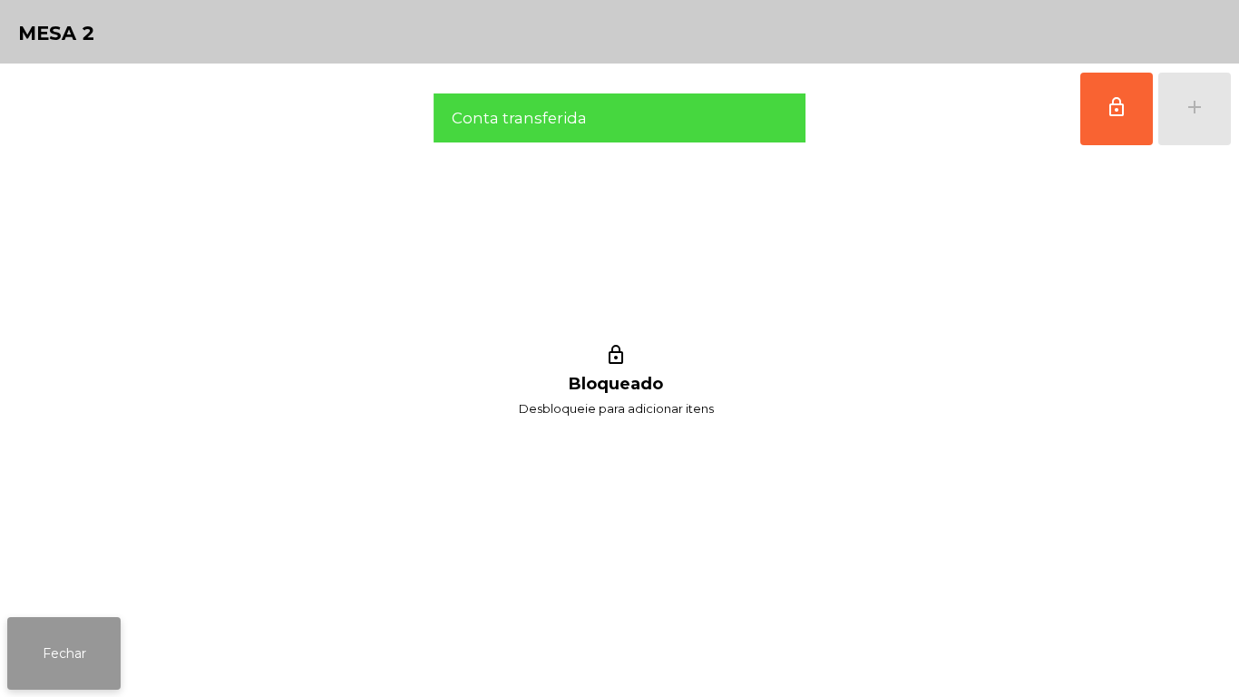
click at [88, 631] on button "Fechar" at bounding box center [63, 653] width 113 height 73
